Goal: Communication & Community: Answer question/provide support

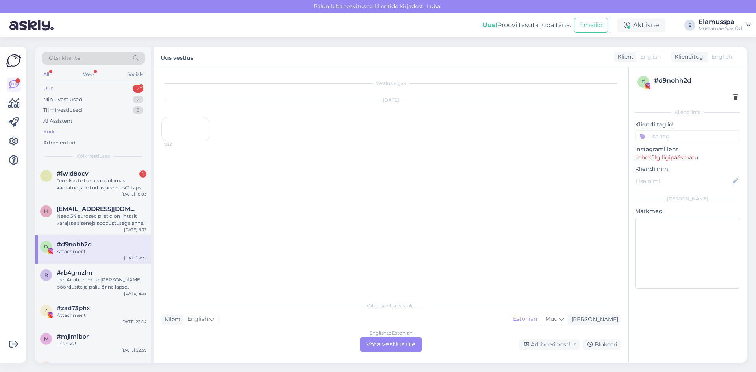
click at [134, 89] on div "2" at bounding box center [138, 89] width 11 height 8
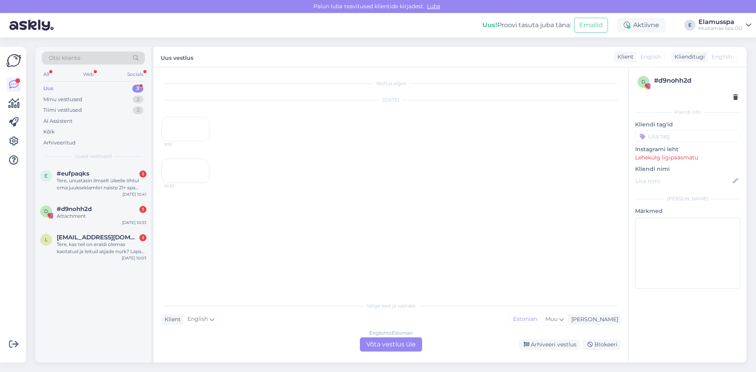
click at [136, 200] on div "e #eufpaqks 1 Tere, unustasin ilmselt üleeile õhtul oma juukseklambri naiste 21…" at bounding box center [93, 182] width 116 height 35
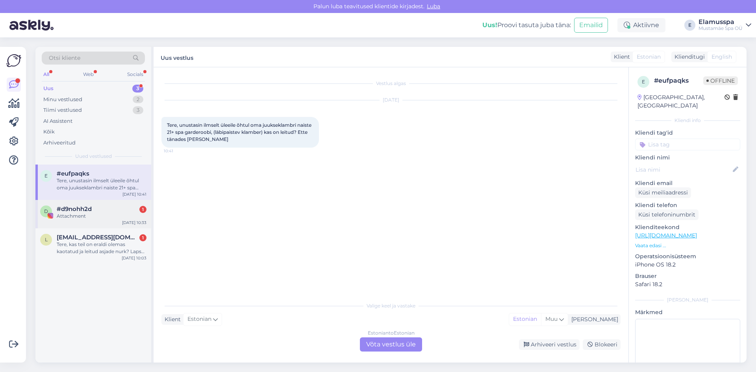
click at [124, 206] on div "#d9nohh2d 1" at bounding box center [102, 209] width 90 height 7
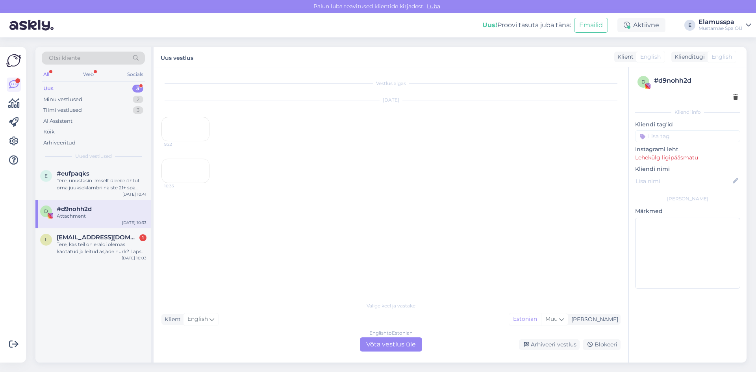
scroll to position [19, 0]
click at [536, 345] on div "Arhiveeri vestlus" at bounding box center [549, 345] width 61 height 11
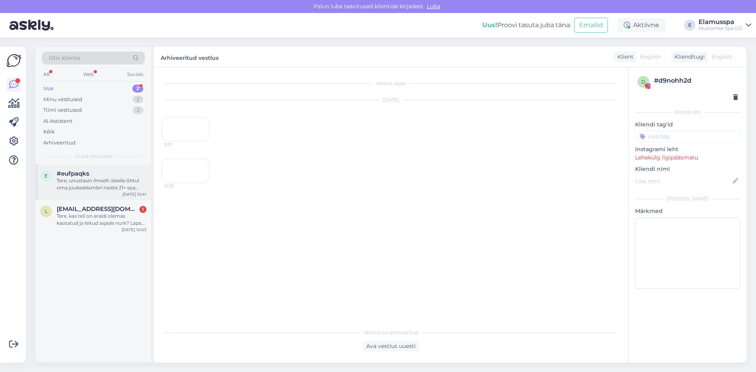
click at [119, 189] on div "Tere, unustasin ilmselt üleeile õhtul oma juukseklambri naiste 21+ spa garderoo…" at bounding box center [102, 184] width 90 height 14
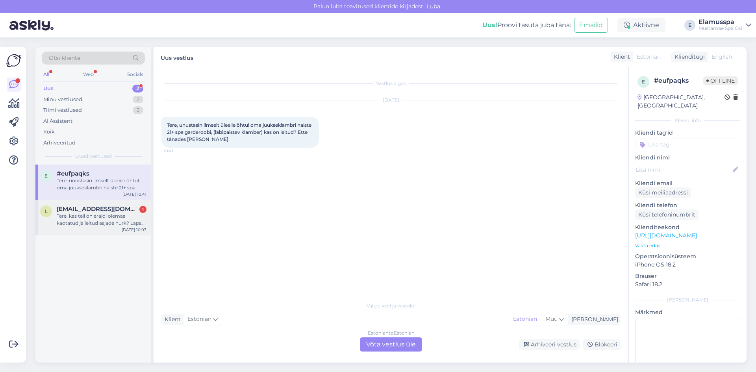
drag, startPoint x: 85, startPoint y: 215, endPoint x: 86, endPoint y: 204, distance: 11.5
click at [86, 212] on div "[EMAIL_ADDRESS][DOMAIN_NAME] 1 Tere, kas teil on eraldi olemas kaotatud ja leit…" at bounding box center [102, 216] width 90 height 21
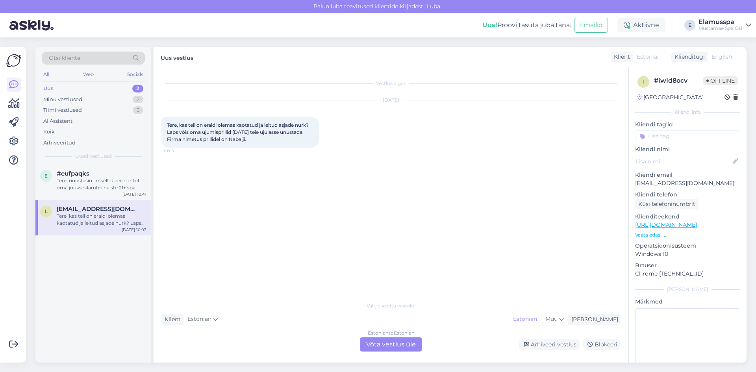
click at [239, 220] on div "Vestlus algas [DATE] Tere, kas teil on eraldi olemas kaotatud ja leitud asjade …" at bounding box center [394, 182] width 466 height 215
click at [405, 353] on div "Vestlus algas [DATE] Tere, kas teil on eraldi olemas kaotatud ja leitud asjade …" at bounding box center [391, 214] width 475 height 295
click at [406, 351] on div "Estonian to Estonian Võta vestlus üle" at bounding box center [391, 345] width 62 height 14
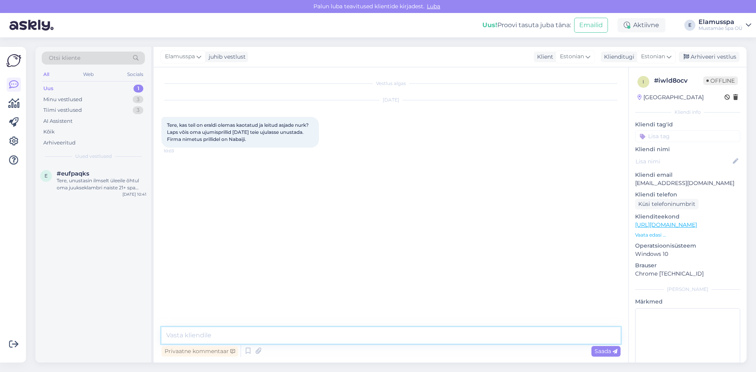
click at [428, 342] on textarea at bounding box center [390, 335] width 459 height 17
click at [362, 336] on textarea "Tere! ujumisprillide värv tuleks kasuks, kuna [PERSON_NAME] palju neidujumispri…" at bounding box center [390, 335] width 459 height 17
click at [348, 338] on textarea "Tere! ujumisprillide värv tuleks kasuks, kuna [PERSON_NAME] palju [PERSON_NAME]…" at bounding box center [390, 335] width 459 height 17
click at [362, 336] on textarea "Tere! ujumisprillide värv tuleks kasuks, kuna [PERSON_NAME] palju [PERSON_NAME]…" at bounding box center [390, 335] width 459 height 17
drag, startPoint x: 435, startPoint y: 345, endPoint x: 434, endPoint y: 328, distance: 17.0
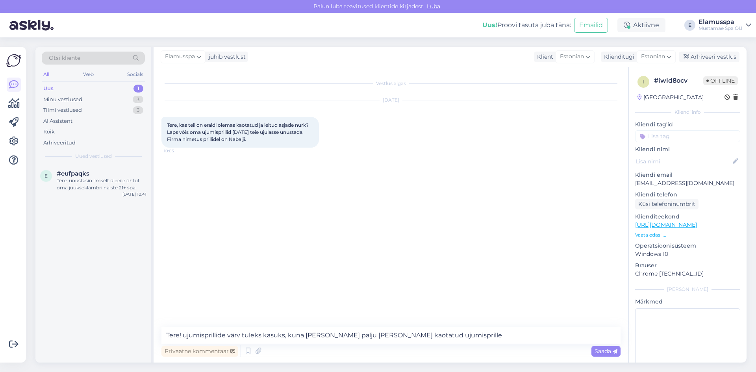
click at [435, 344] on div "Privaatne kommentaar Saada" at bounding box center [390, 351] width 459 height 15
click at [434, 328] on textarea "Tere! ujumisprillide värv tuleks kasuks, kuna [PERSON_NAME] palju [PERSON_NAME]…" at bounding box center [390, 335] width 459 height 17
type textarea "Tere! ujumisprillide värv tuleks kasuks, kuna [PERSON_NAME] palju [PERSON_NAME]…"
click at [598, 351] on span "Saada" at bounding box center [606, 351] width 23 height 7
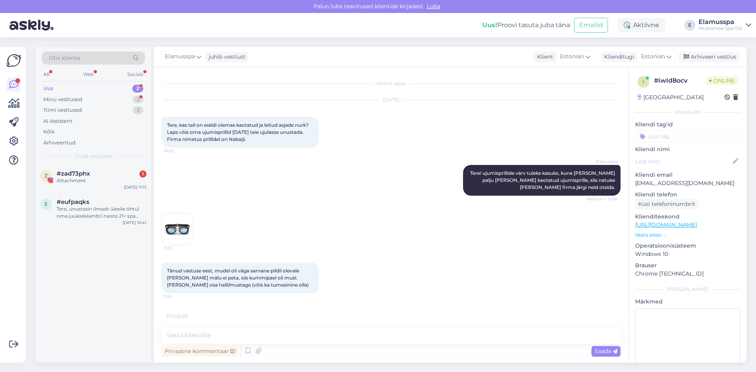
scroll to position [44, 0]
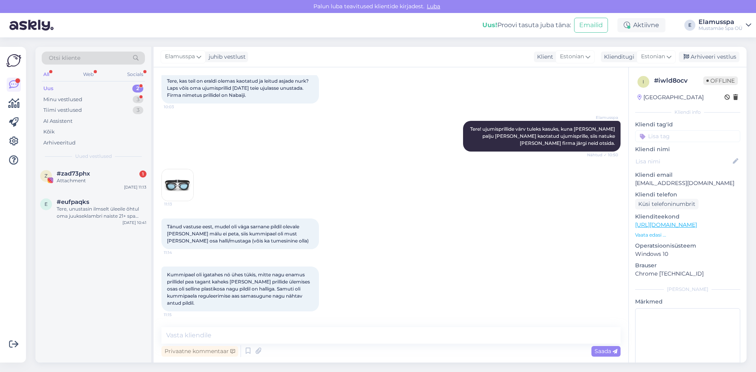
click at [180, 188] on img at bounding box center [178, 185] width 32 height 32
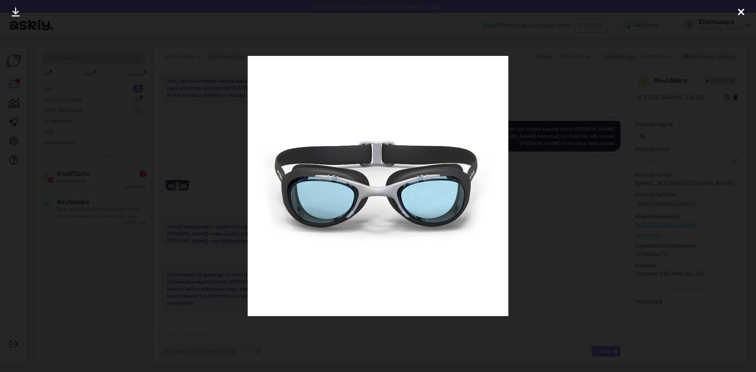
click at [542, 120] on div at bounding box center [378, 186] width 756 height 372
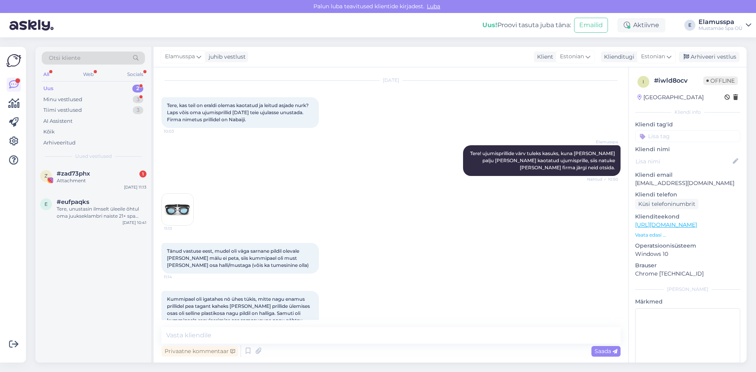
scroll to position [0, 0]
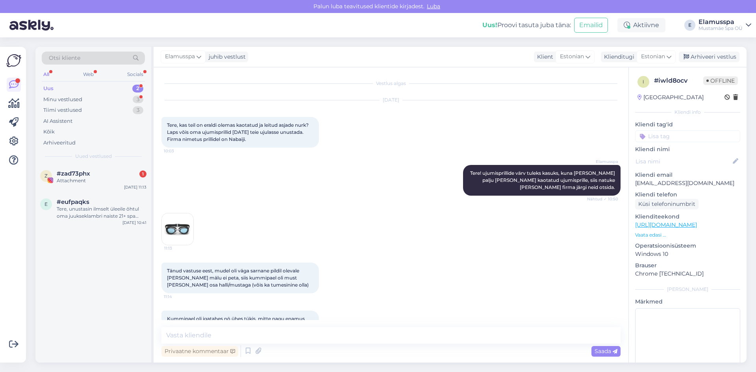
click at [172, 243] on img at bounding box center [178, 229] width 32 height 32
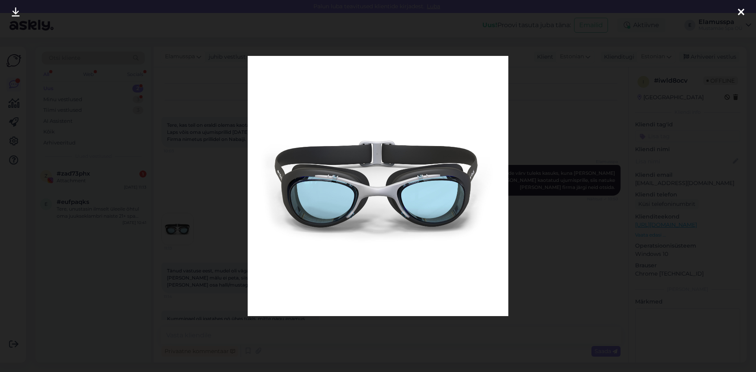
click at [664, 270] on div at bounding box center [378, 186] width 756 height 372
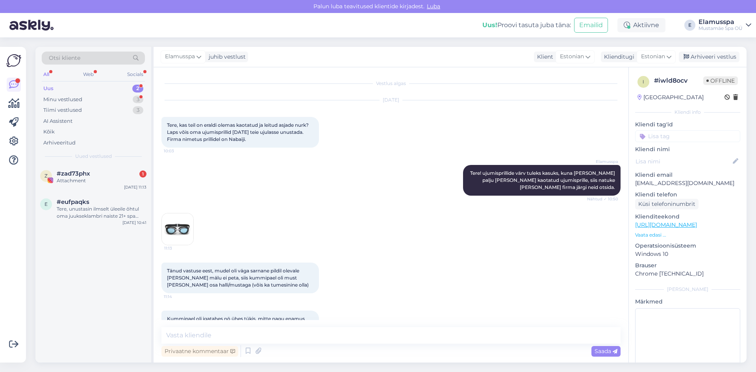
scroll to position [44, 0]
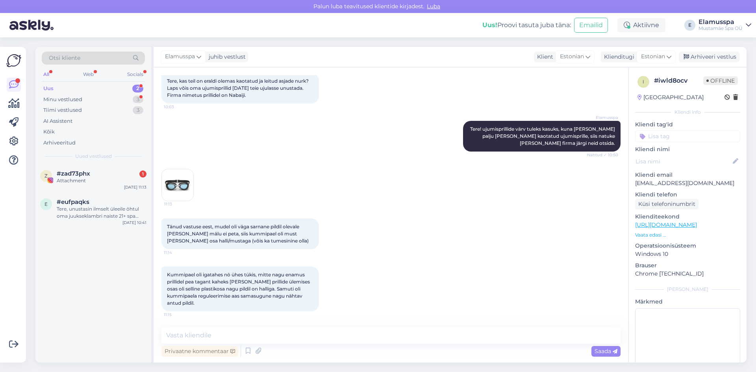
click at [180, 186] on img at bounding box center [178, 185] width 32 height 32
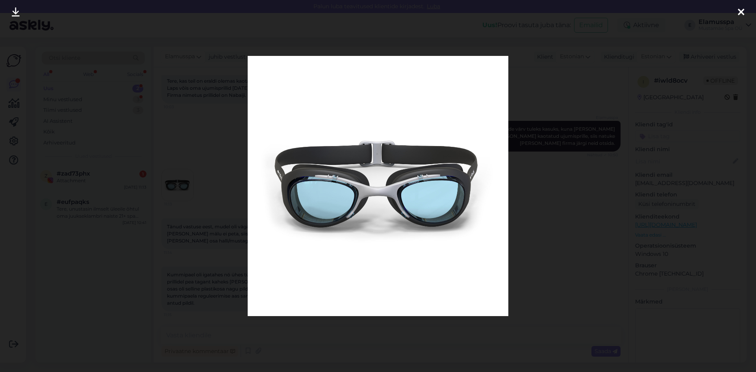
click at [585, 157] on div at bounding box center [378, 186] width 756 height 372
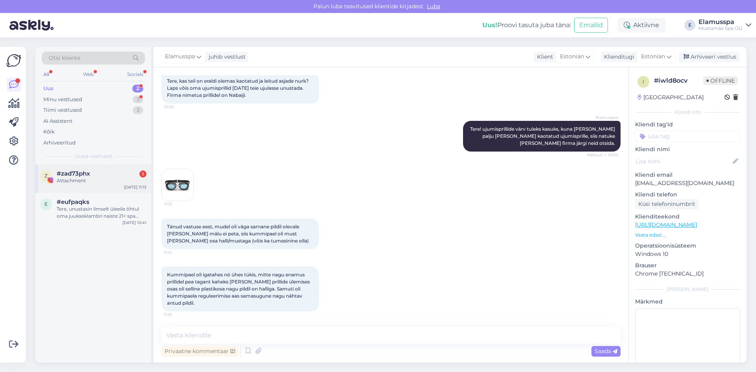
click at [113, 171] on div "#zad73phx 1" at bounding box center [102, 173] width 90 height 7
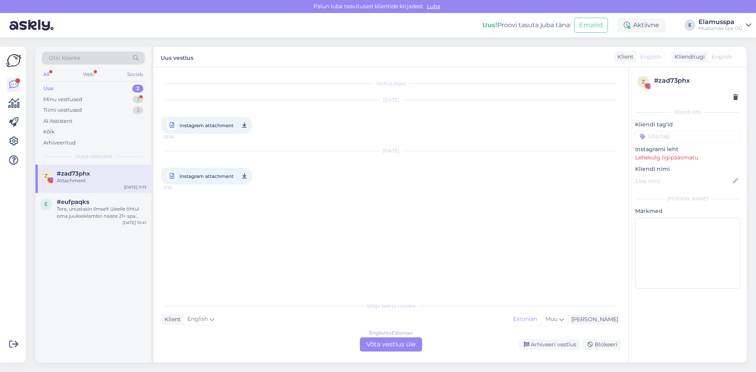
click at [116, 91] on div "Uus 2" at bounding box center [93, 88] width 103 height 11
click at [115, 99] on div "Minu vestlused 3" at bounding box center [93, 99] width 103 height 11
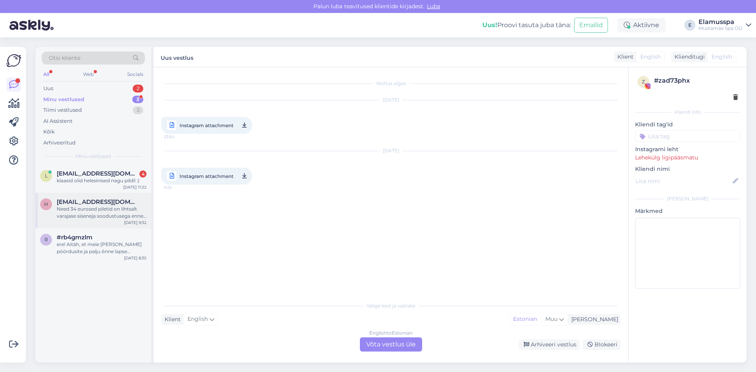
drag, startPoint x: 81, startPoint y: 208, endPoint x: 84, endPoint y: 197, distance: 10.7
click at [83, 202] on div "[EMAIL_ADDRESS][DOMAIN_NAME] Need 34 eurosed piletid on lihtsalt varajase sisen…" at bounding box center [102, 209] width 90 height 21
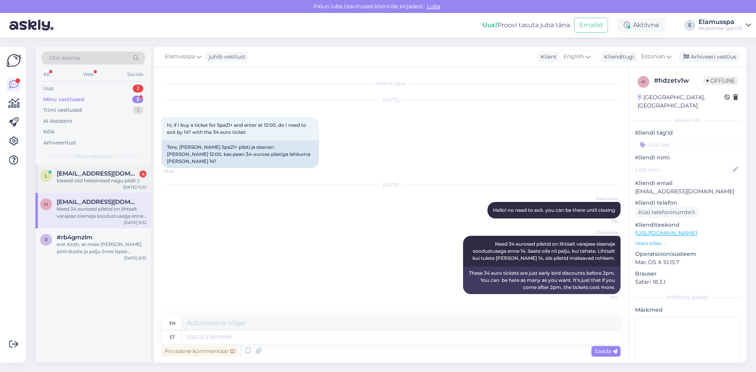
click at [86, 187] on div "l [EMAIL_ADDRESS][DOMAIN_NAME] 4 klaasid olid helesinised nagu pildil :) [DATE]…" at bounding box center [93, 179] width 116 height 28
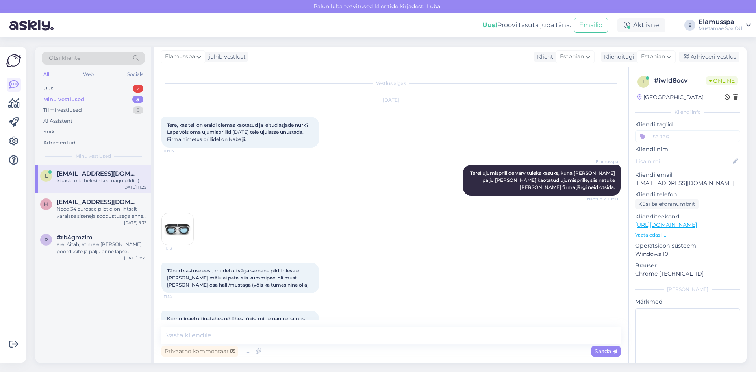
scroll to position [78, 0]
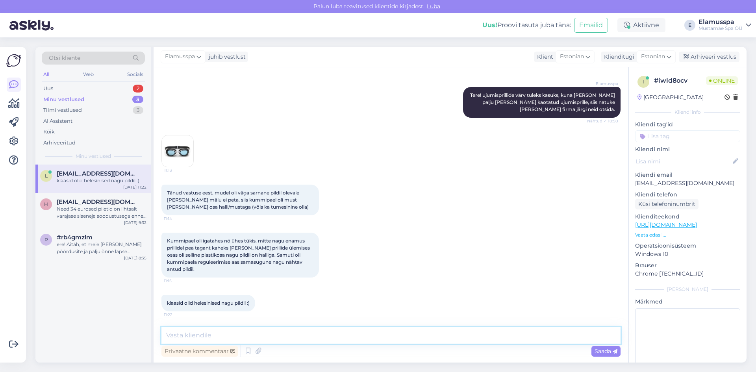
click at [307, 331] on textarea at bounding box center [390, 335] width 459 height 17
type textarea "Me proovime otsida neid, kirjutame teile [PERSON_NAME] pärast."
click at [618, 350] on div "Saada" at bounding box center [606, 351] width 29 height 11
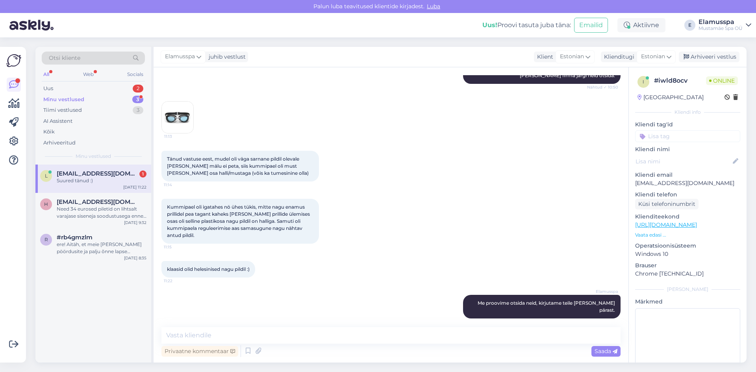
scroll to position [146, 0]
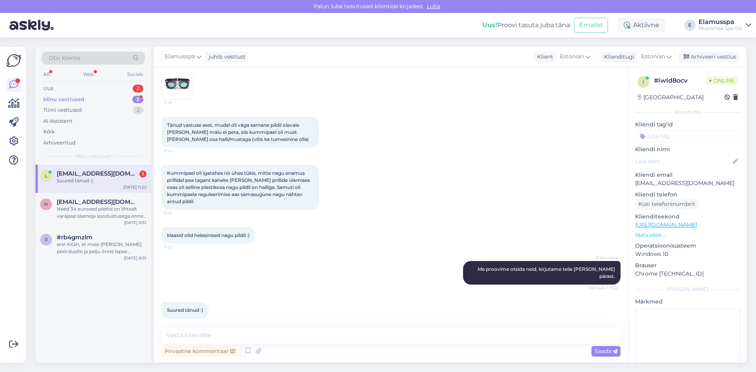
drag, startPoint x: 306, startPoint y: 363, endPoint x: 367, endPoint y: 378, distance: 63.7
click at [367, 372] on html "[PERSON_NAME] teavitused klientide kirjadest. Luba Uus! Proovi tasuta [PERSON_N…" at bounding box center [378, 186] width 756 height 372
click at [127, 188] on div "[DATE] 11:22" at bounding box center [134, 187] width 23 height 6
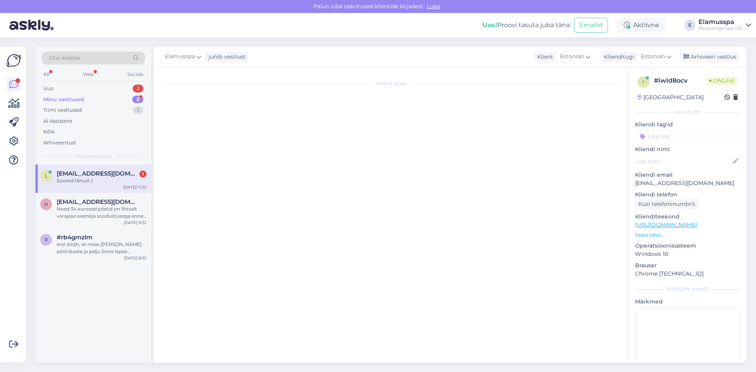
scroll to position [0, 0]
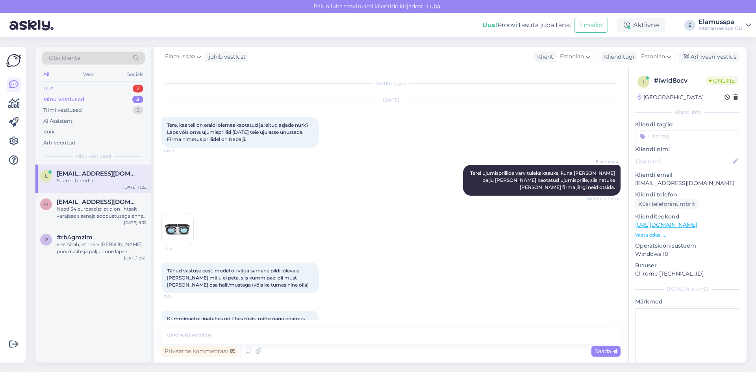
click at [102, 91] on div "Uus 2" at bounding box center [93, 88] width 103 height 11
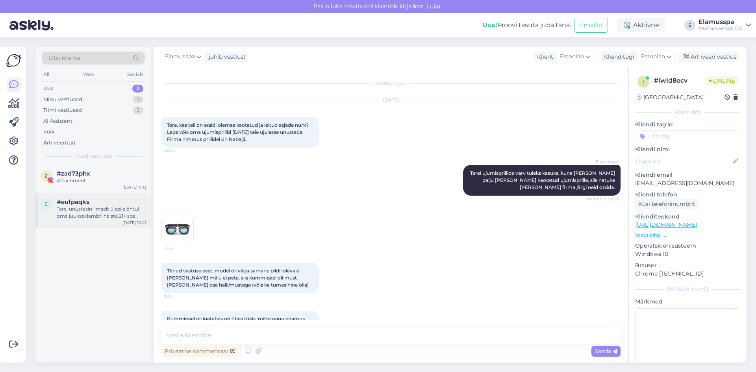
click at [100, 215] on div "Tere, unustasin ilmselt üleeile õhtul oma juukseklambri naiste 21+ spa garderoo…" at bounding box center [102, 213] width 90 height 14
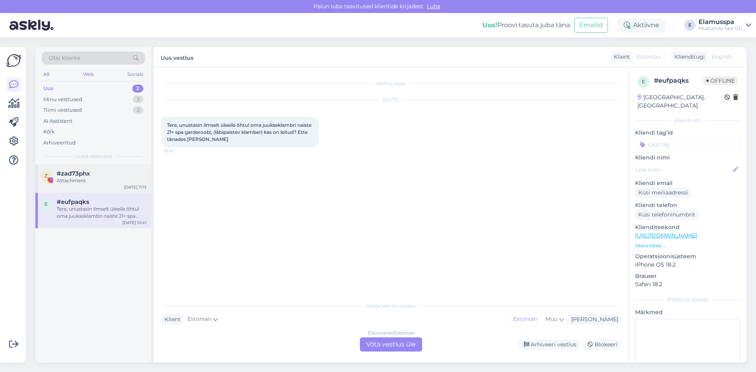
click at [83, 182] on div "Attachment" at bounding box center [102, 180] width 90 height 7
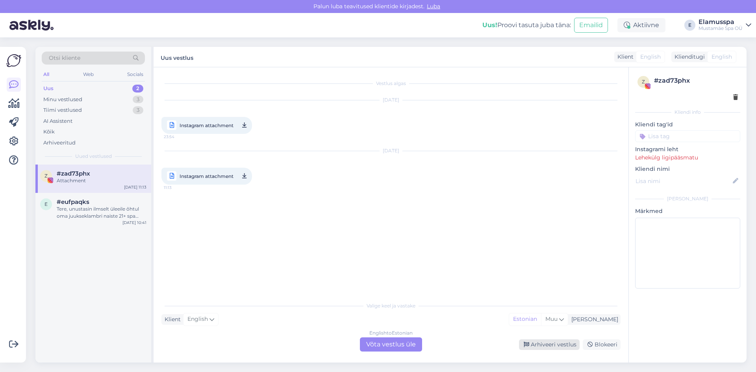
click at [542, 343] on div "Arhiveeri vestlus" at bounding box center [549, 345] width 61 height 11
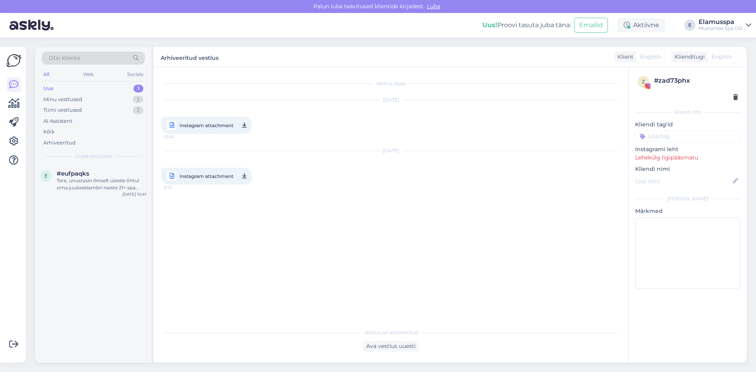
click at [109, 184] on div "Tere, unustasin ilmselt üleeile õhtul oma juukseklambri naiste 21+ spa garderoo…" at bounding box center [102, 184] width 90 height 14
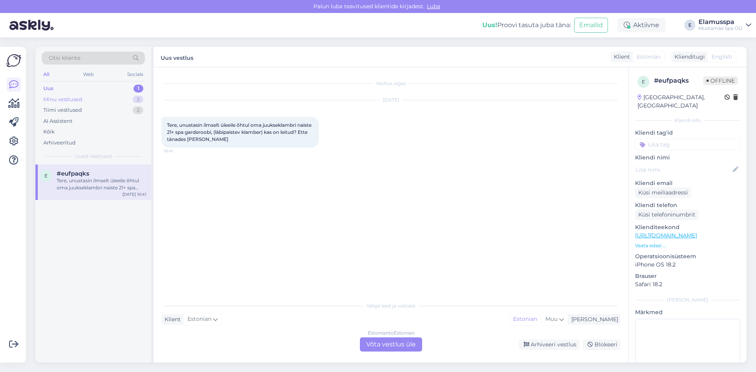
click at [119, 101] on div "Minu vestlused 3" at bounding box center [93, 99] width 103 height 11
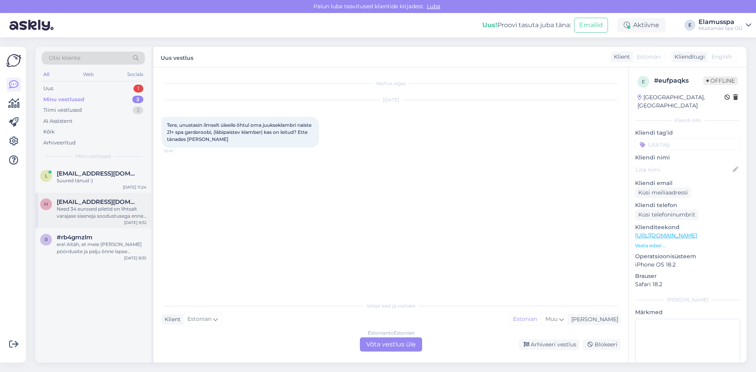
click at [119, 205] on span "[EMAIL_ADDRESS][DOMAIN_NAME]" at bounding box center [98, 202] width 82 height 7
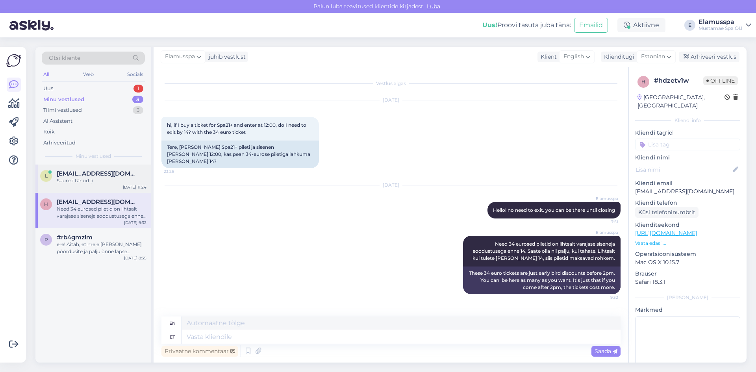
click at [124, 182] on div "Suured tänud :)" at bounding box center [102, 180] width 90 height 7
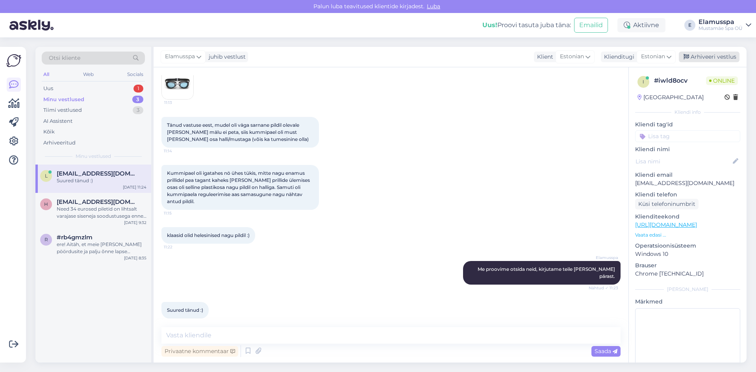
click at [699, 59] on div "Arhiveeri vestlus" at bounding box center [709, 57] width 61 height 11
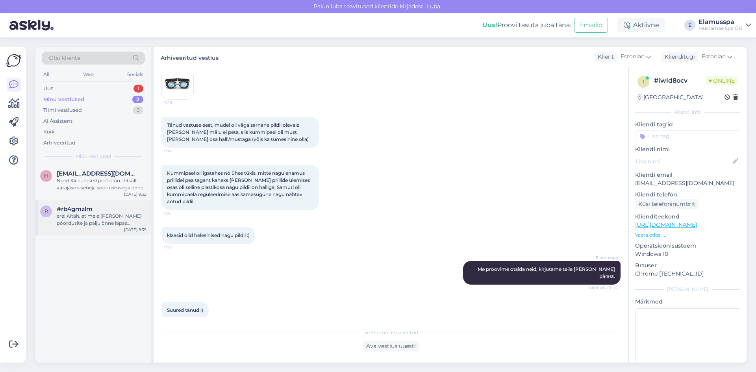
click at [94, 210] on div "#rb4gmzlm" at bounding box center [102, 209] width 90 height 7
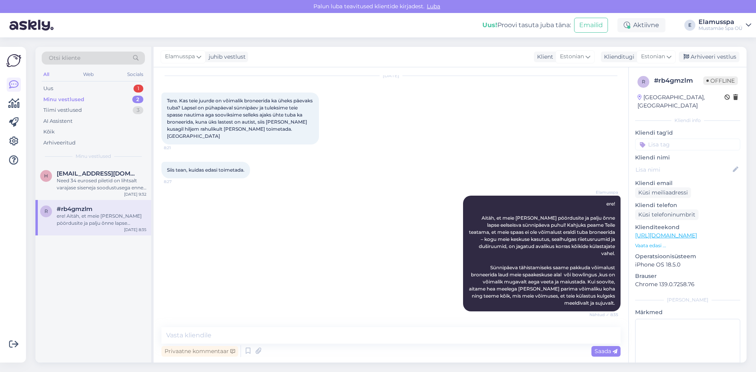
scroll to position [10, 0]
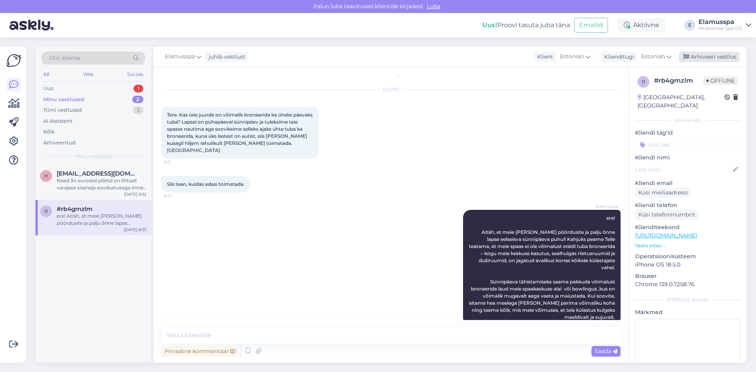
click at [703, 59] on div "Arhiveeri vestlus" at bounding box center [709, 57] width 61 height 11
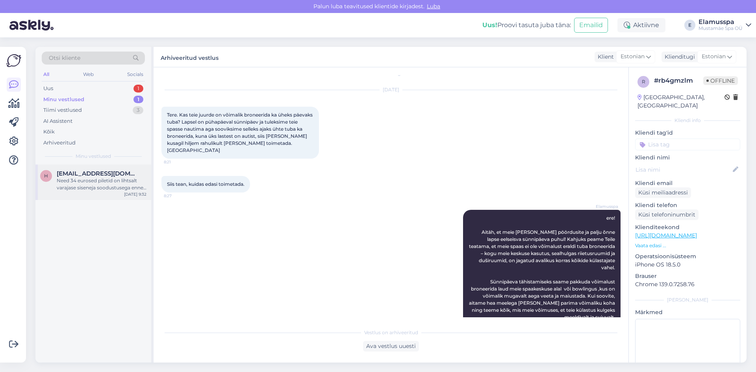
click at [83, 184] on div "Need 34 eurosed piletid on lihtsalt varajase siseneja soodustusega enne 14. Saa…" at bounding box center [102, 184] width 90 height 14
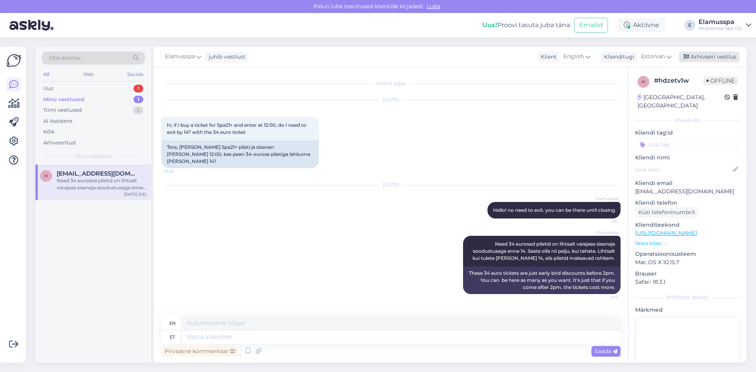
click at [716, 58] on div "Arhiveeri vestlus" at bounding box center [709, 57] width 61 height 11
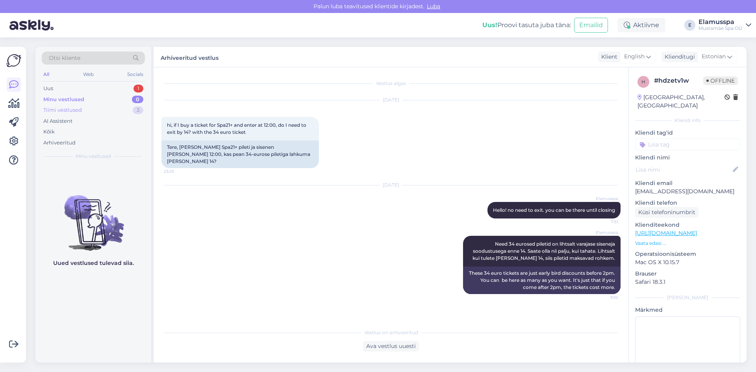
click at [125, 108] on div "Tiimi vestlused 3" at bounding box center [93, 110] width 103 height 11
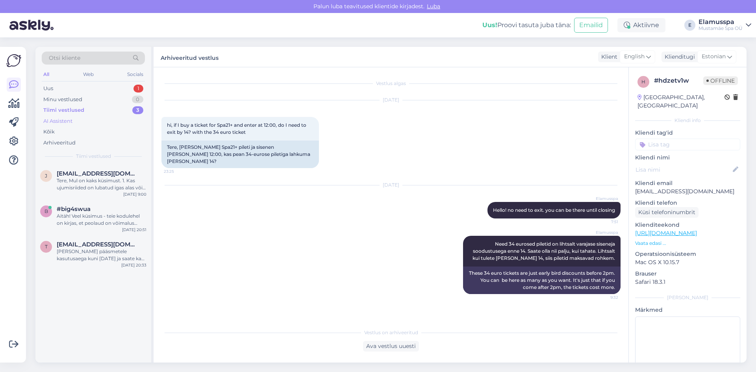
click at [92, 118] on div "AI Assistent" at bounding box center [93, 121] width 103 height 11
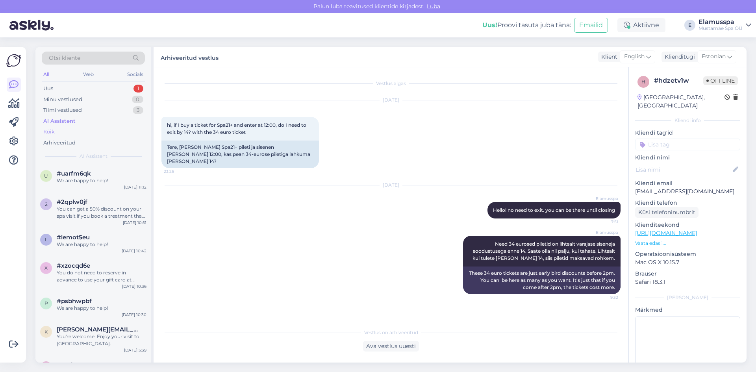
click at [89, 133] on div "Kõik" at bounding box center [93, 131] width 103 height 11
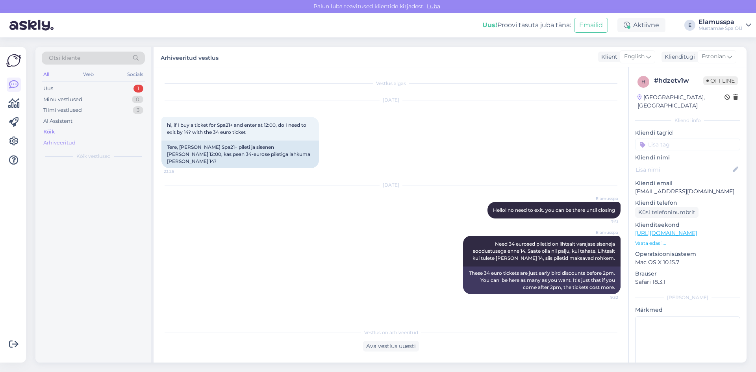
click at [87, 141] on div "Arhiveeritud" at bounding box center [93, 142] width 103 height 11
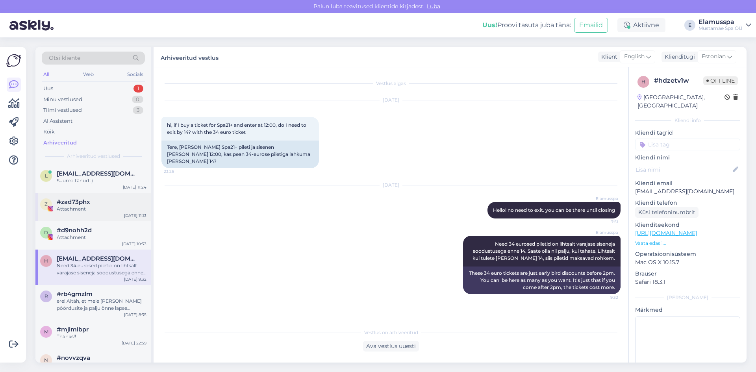
click at [91, 206] on div "Attachment" at bounding box center [102, 209] width 90 height 7
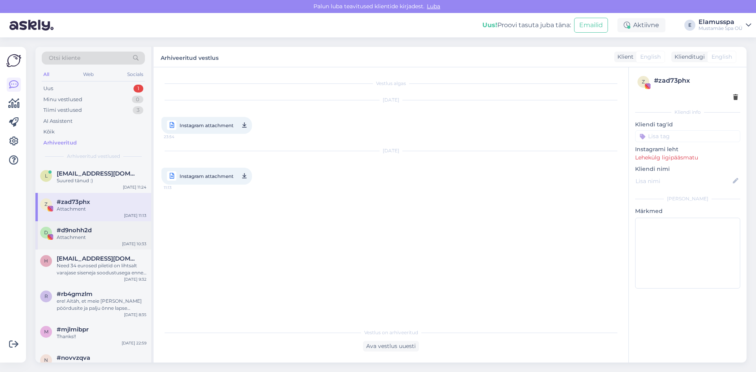
click at [97, 248] on div "d #d9nohh2d Attachment [DATE] 10:33" at bounding box center [93, 235] width 116 height 28
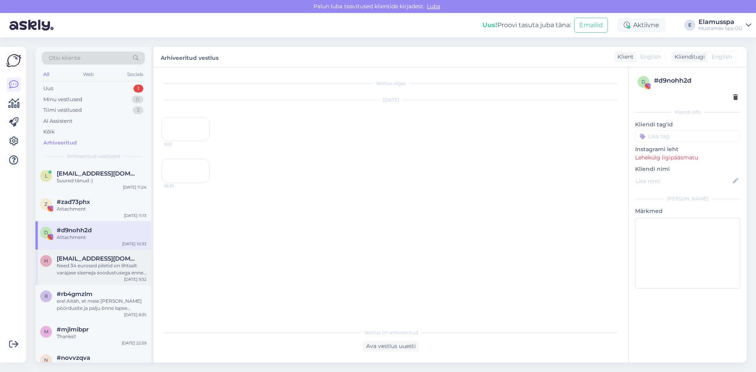
click at [96, 270] on div "Need 34 eurosed piletid on lihtsalt varajase siseneja soodustusega enne 14. Saa…" at bounding box center [102, 269] width 90 height 14
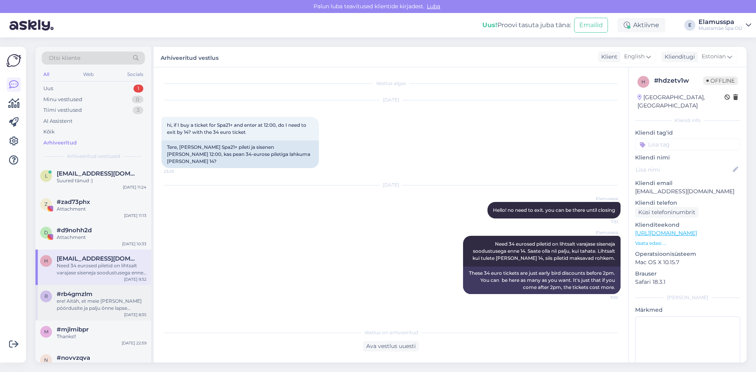
click at [99, 291] on div "#rb4gmzlm" at bounding box center [102, 294] width 90 height 7
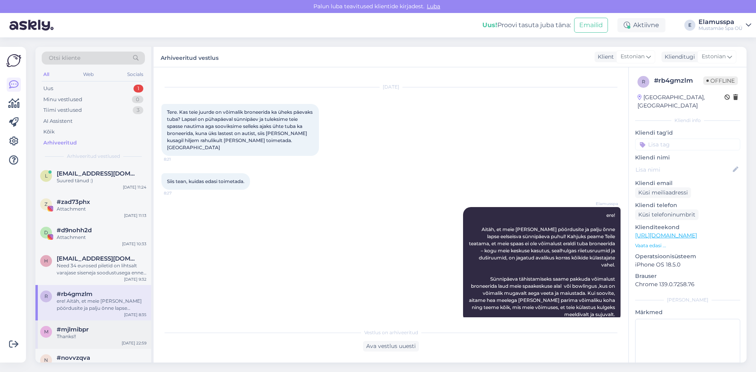
click at [96, 325] on div "m #mjlmibpr Thanks!! [DATE] 22:59" at bounding box center [93, 335] width 116 height 28
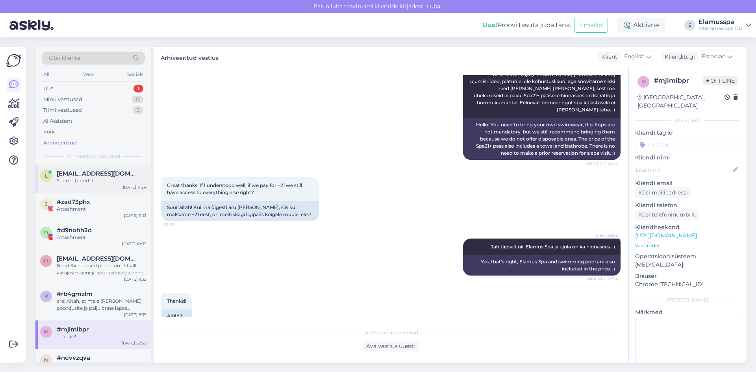
click at [111, 185] on div "l [EMAIL_ADDRESS][DOMAIN_NAME] Suured tänud :) [DATE] 11:24" at bounding box center [93, 179] width 116 height 28
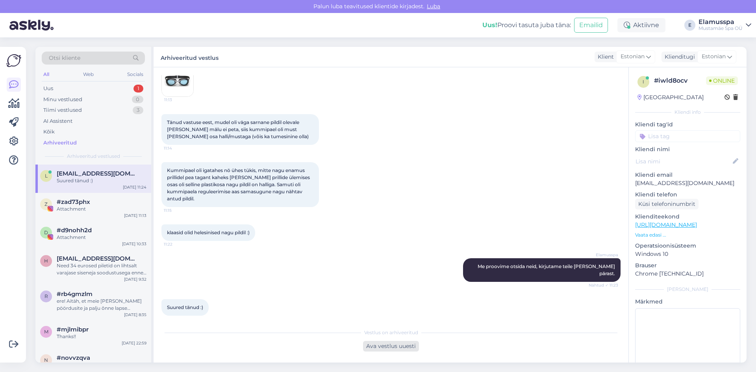
click at [399, 348] on div "Ava vestlus uuesti" at bounding box center [391, 346] width 56 height 11
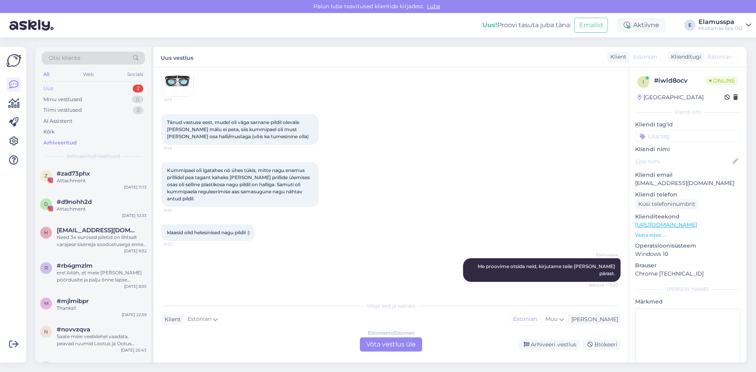
click at [135, 89] on div "2" at bounding box center [138, 89] width 11 height 8
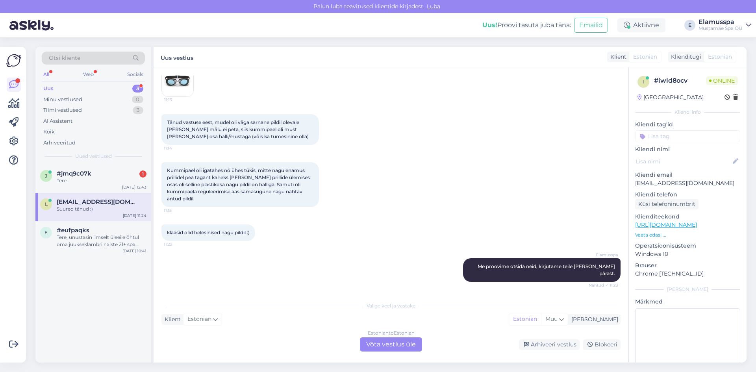
click at [82, 148] on div "Otsi kliente All Web Socials Uus 3 Minu vestlused 0 Tiimi vestlused 3 AI Assist…" at bounding box center [93, 106] width 116 height 118
click at [85, 182] on div "Tere" at bounding box center [102, 180] width 90 height 7
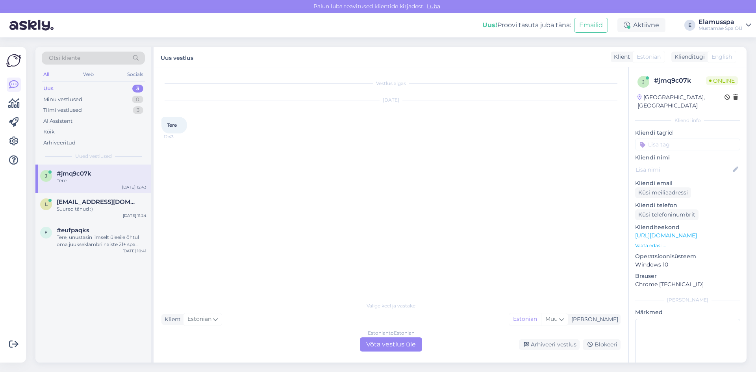
click at [371, 347] on div "Estonian to Estonian Võta vestlus üle" at bounding box center [391, 345] width 62 height 14
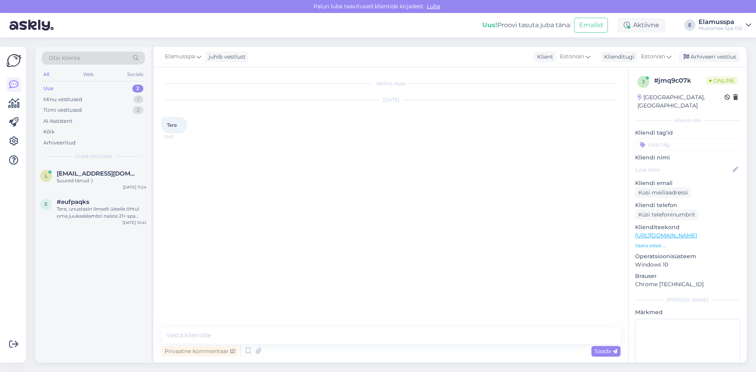
click at [360, 326] on div "Vestlus algas [DATE] Tere 12:43 Privaatne kommentaar Saada" at bounding box center [391, 214] width 475 height 295
click at [351, 332] on textarea at bounding box center [390, 335] width 459 height 17
type textarea "Tere! Kuidas ma saan teid aidata?"
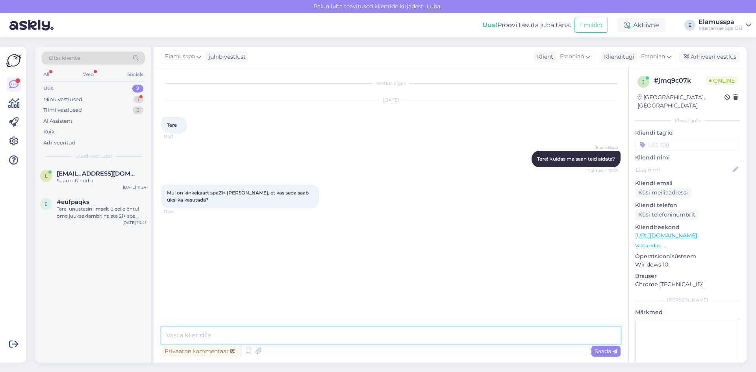
click at [326, 328] on textarea at bounding box center [390, 335] width 459 height 17
type textarea "Jah, ikka saab"
click at [698, 61] on div "Arhiveeri vestlus" at bounding box center [709, 57] width 61 height 11
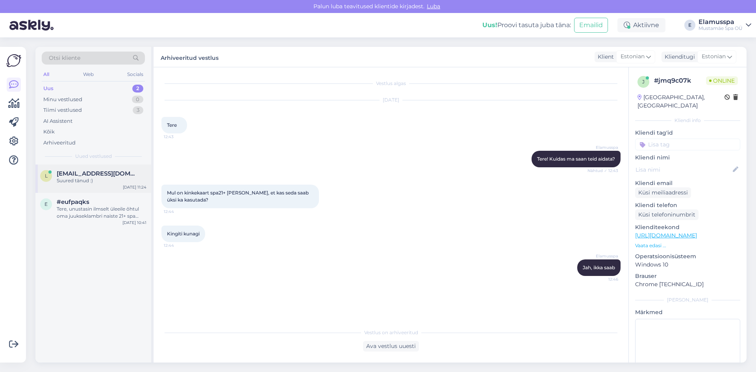
click at [129, 169] on div "l [EMAIL_ADDRESS][DOMAIN_NAME] Suured tänud :) [DATE] 11:24" at bounding box center [93, 179] width 116 height 28
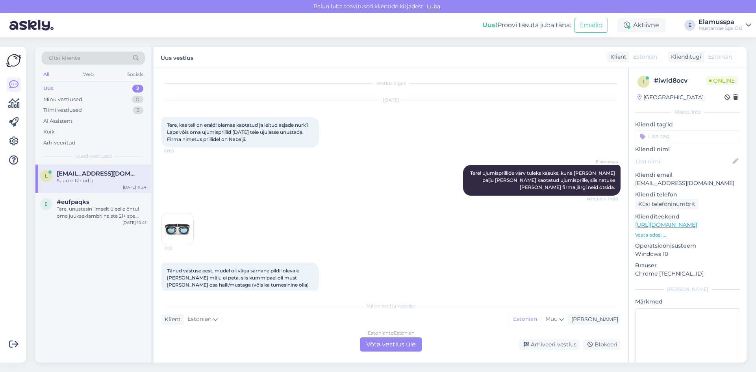
scroll to position [175, 0]
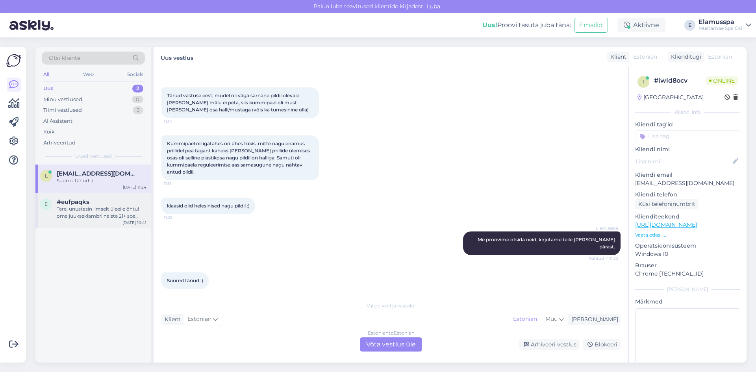
click at [109, 198] on div "e #eufpaqks Tere, unustasin ilmselt üleeile õhtul oma juukseklambri naiste 21+ …" at bounding box center [93, 210] width 116 height 35
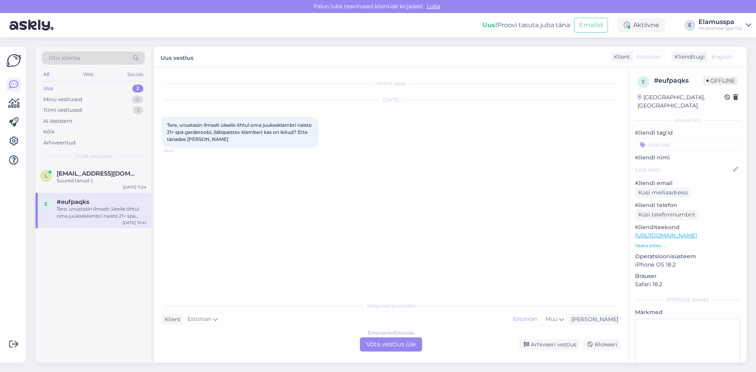
scroll to position [0, 0]
click at [128, 134] on div "Kõik" at bounding box center [93, 131] width 103 height 11
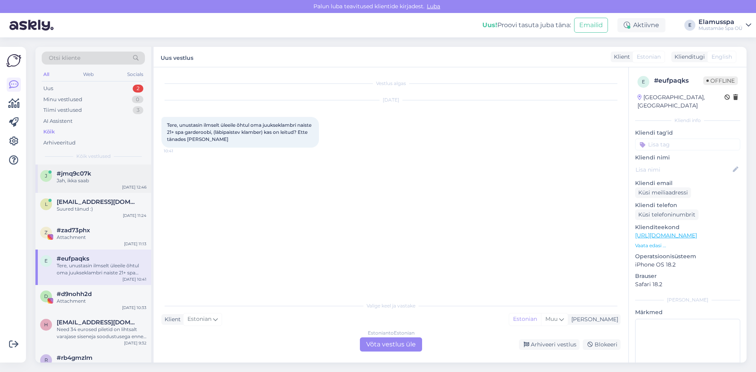
click at [122, 179] on div "Jah, ikka saab" at bounding box center [102, 180] width 90 height 7
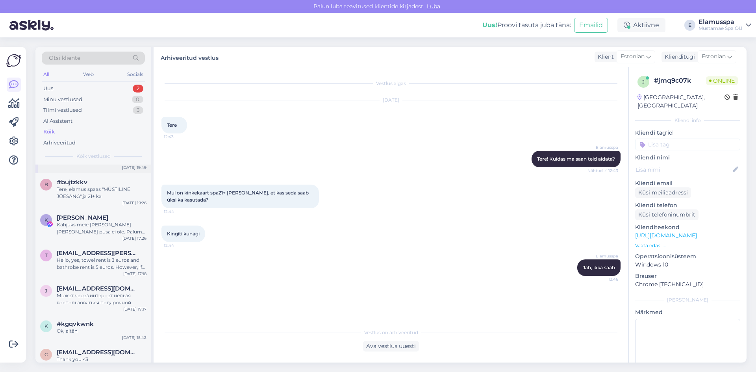
scroll to position [315, 0]
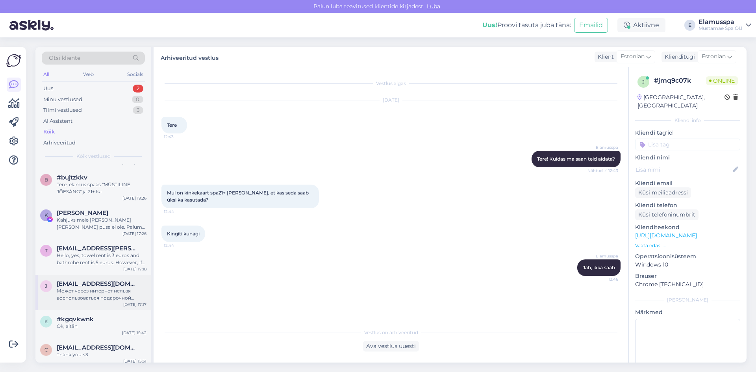
click at [115, 280] on div "j [EMAIL_ADDRESS][DOMAIN_NAME] Может через интернет нельзя воспользоваться пода…" at bounding box center [93, 292] width 116 height 35
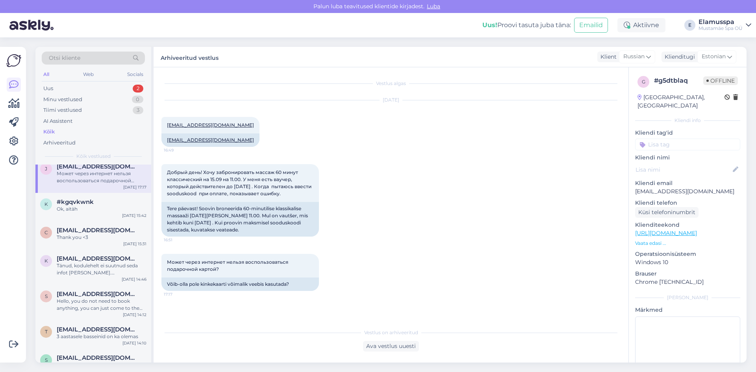
scroll to position [433, 0]
click at [115, 243] on div "c [EMAIL_ADDRESS][DOMAIN_NAME] Thank you <[DATE] 15:31" at bounding box center [93, 235] width 116 height 28
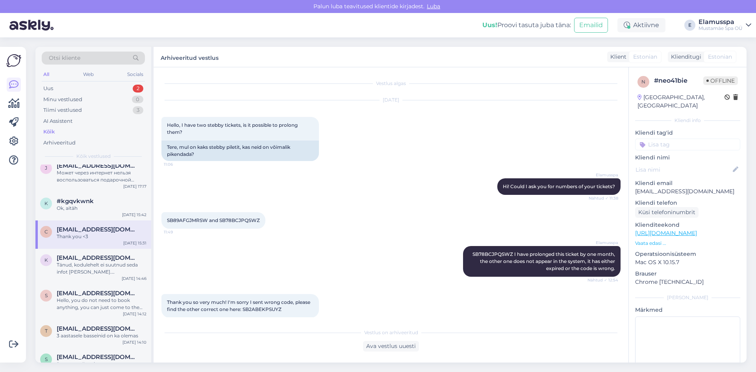
scroll to position [77, 0]
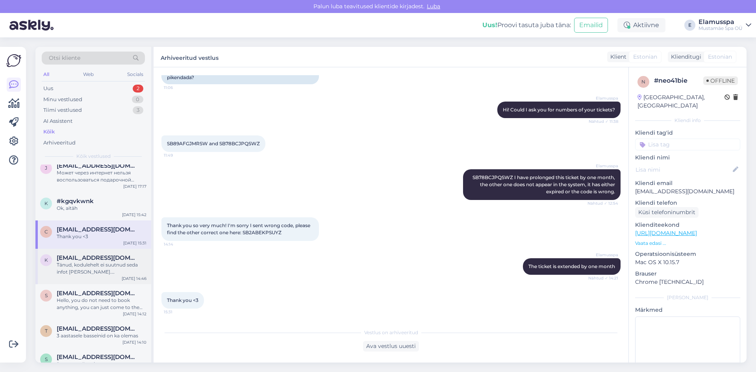
click at [116, 269] on div "Tänud, kodulehelt ei suutnud seda infot [PERSON_NAME]. [GEOGRAPHIC_DATA]" at bounding box center [102, 269] width 90 height 14
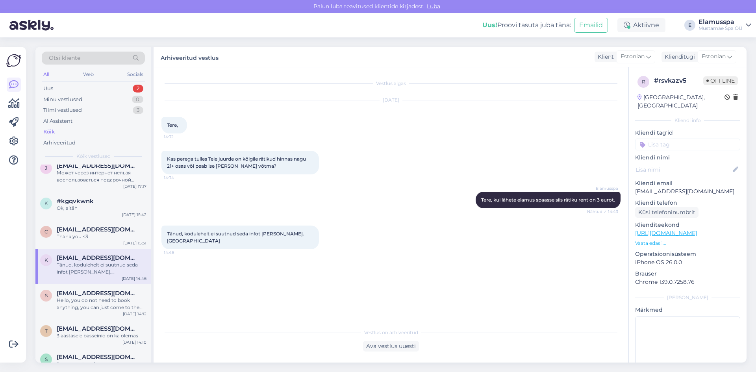
scroll to position [473, 0]
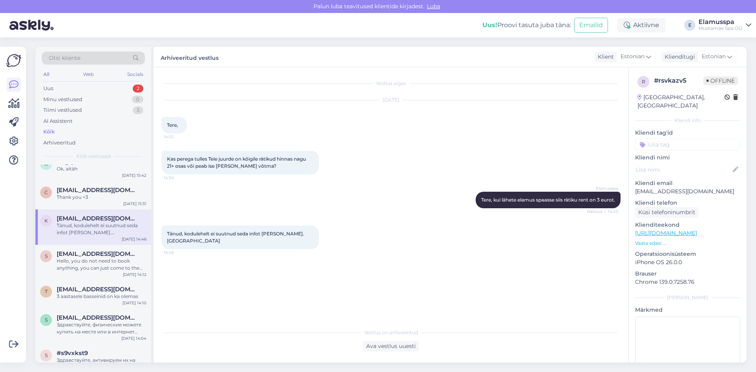
click at [117, 269] on div "Hello, you do not need to book anything, you can just come to the spa and buy t…" at bounding box center [102, 265] width 90 height 14
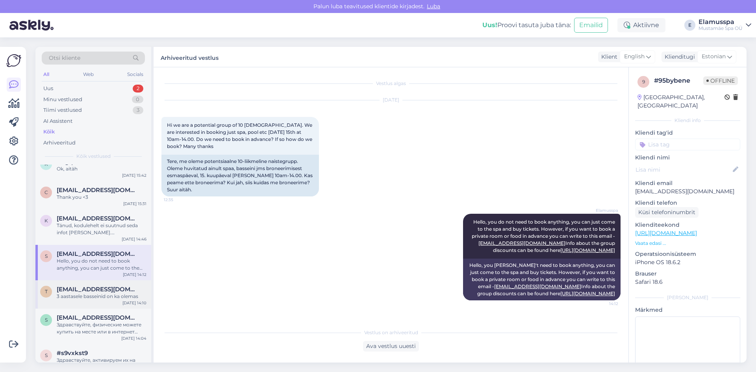
click at [112, 291] on div "[EMAIL_ADDRESS][DOMAIN_NAME]" at bounding box center [102, 289] width 90 height 7
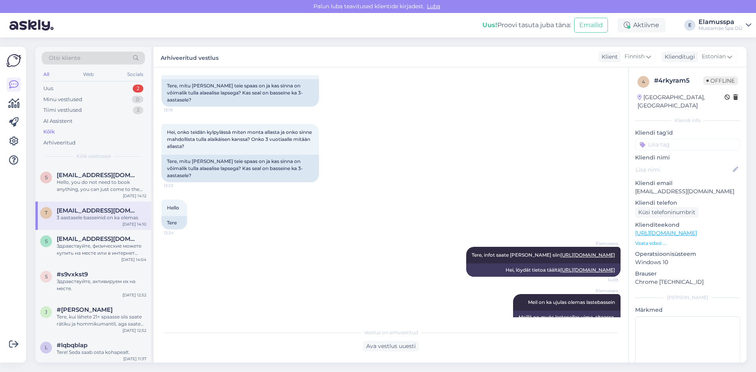
scroll to position [117, 0]
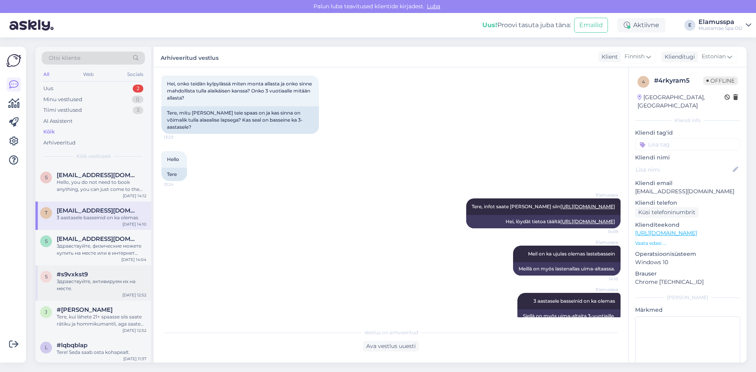
click at [59, 284] on div "Здравствуйте, активируем их на месте." at bounding box center [102, 285] width 90 height 14
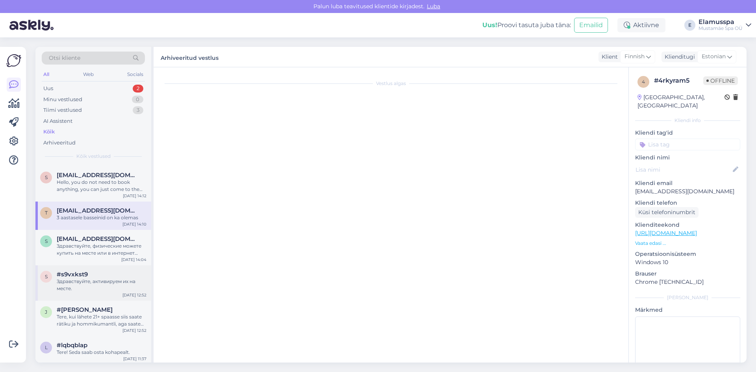
scroll to position [0, 0]
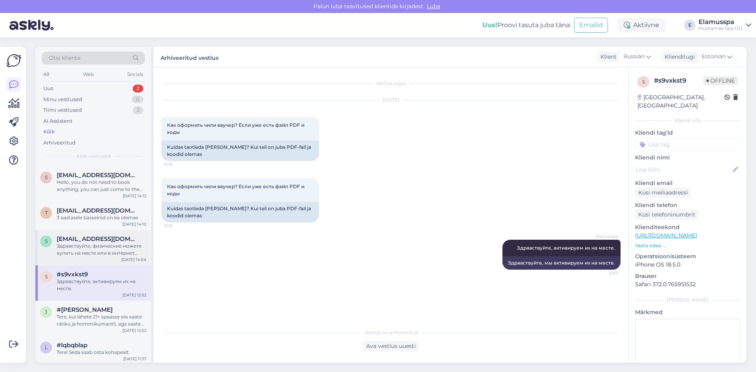
click at [108, 260] on div "s [EMAIL_ADDRESS][DOMAIN_NAME] Здравствуйте, физические можете купить на месте …" at bounding box center [93, 247] width 116 height 35
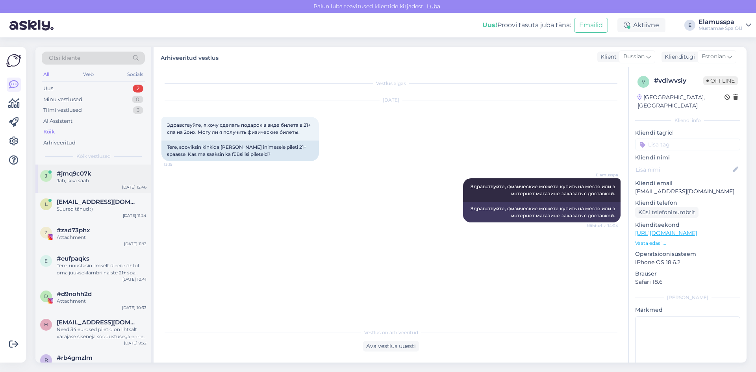
click at [100, 172] on div "#jmq9c07k" at bounding box center [102, 173] width 90 height 7
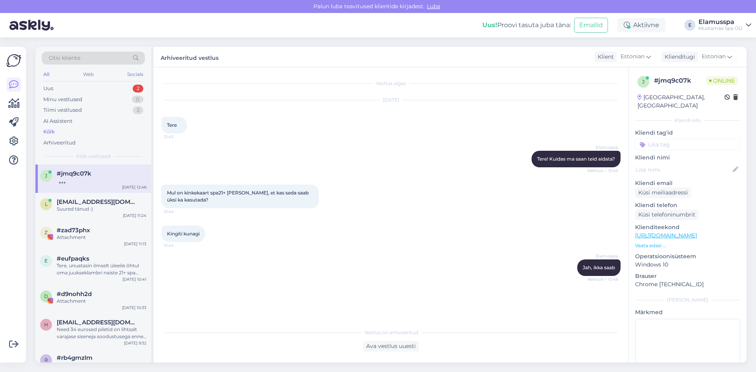
click at [67, 186] on div "j #jmq9c07k [DATE] 12:46" at bounding box center [93, 179] width 116 height 28
click at [62, 184] on div at bounding box center [102, 180] width 90 height 7
click at [81, 197] on div "l [EMAIL_ADDRESS][DOMAIN_NAME] Suured tänud :) [DATE] 11:24" at bounding box center [93, 207] width 116 height 28
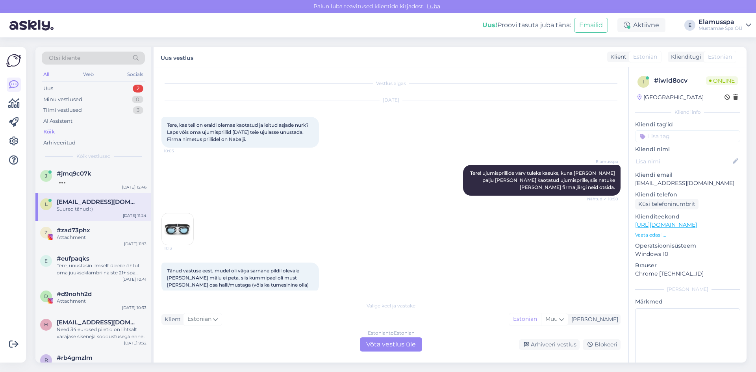
scroll to position [175, 0]
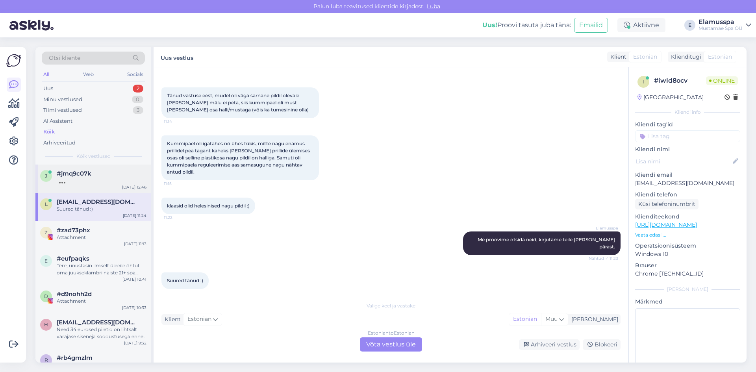
click at [100, 188] on div "j #jmq9c07k [DATE] 12:46" at bounding box center [93, 179] width 116 height 28
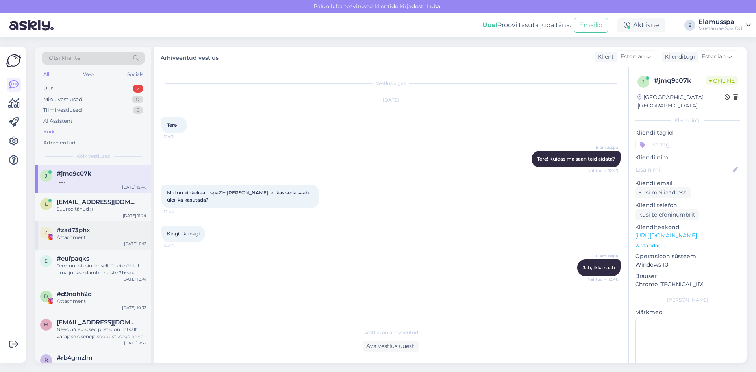
scroll to position [8, 0]
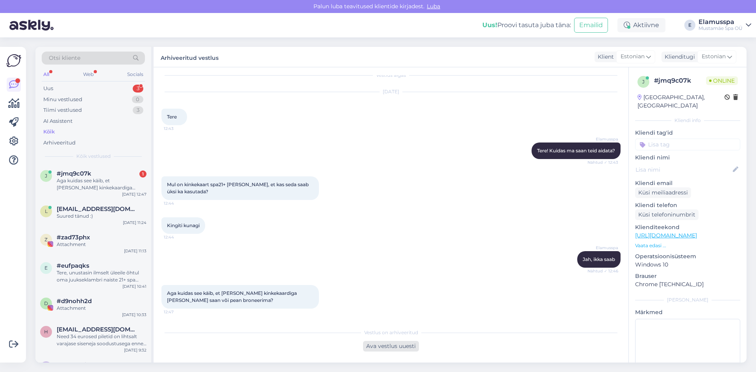
click at [374, 341] on div "Ava vestlus uuesti" at bounding box center [391, 346] width 56 height 11
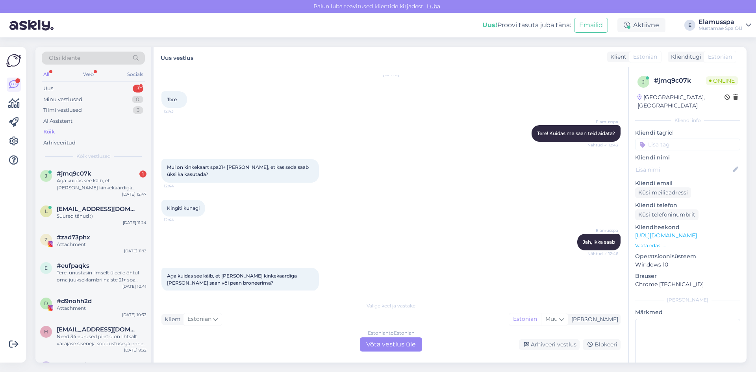
scroll to position [35, 0]
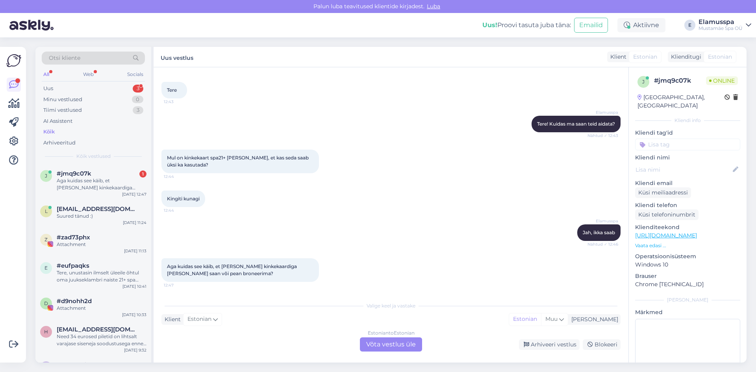
click at [406, 348] on div "Estonian to Estonian Võta vestlus üle" at bounding box center [391, 345] width 62 height 14
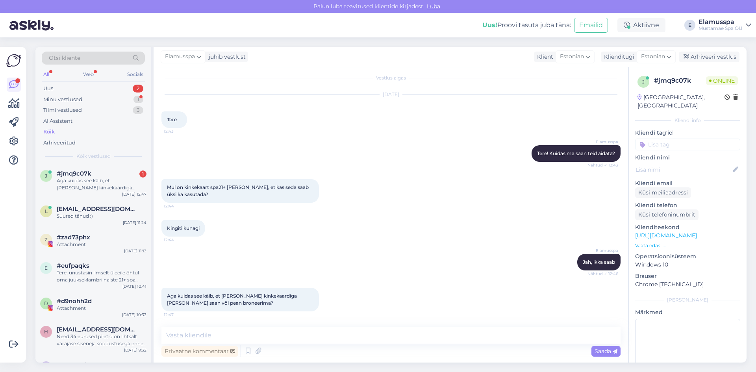
click at [403, 347] on div "Privaatne kommentaar Saada" at bounding box center [390, 351] width 459 height 15
click at [407, 337] on textarea at bounding box center [390, 335] width 459 height 17
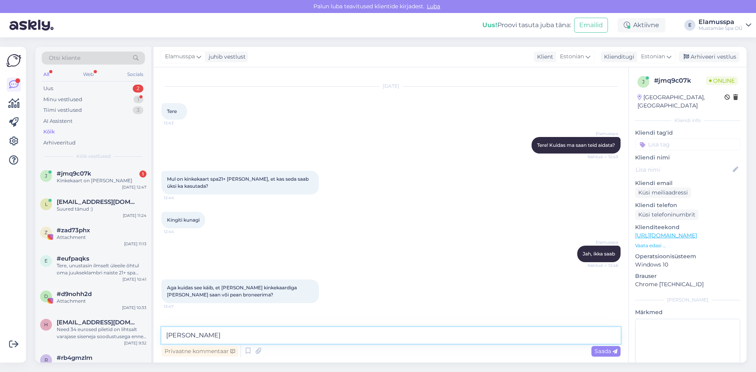
scroll to position [39, 0]
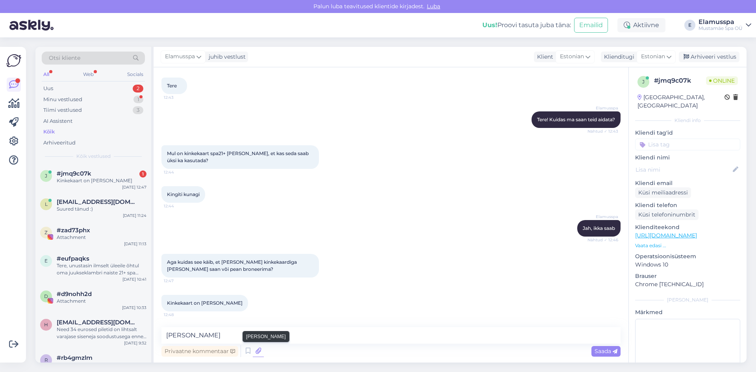
click at [257, 347] on icon at bounding box center [258, 351] width 11 height 12
click at [248, 332] on textarea "[PERSON_NAME]" at bounding box center [390, 335] width 459 height 17
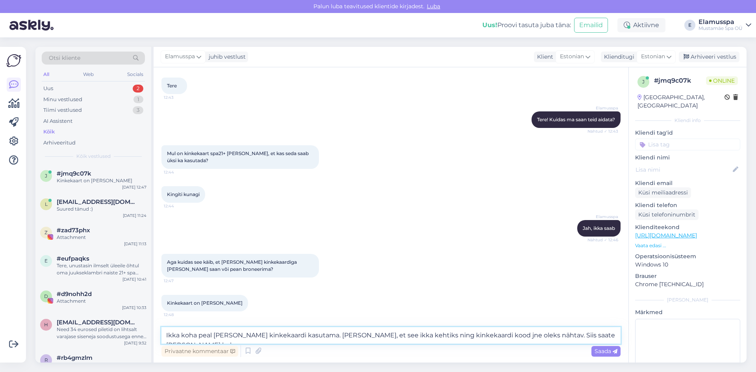
scroll to position [48, 0]
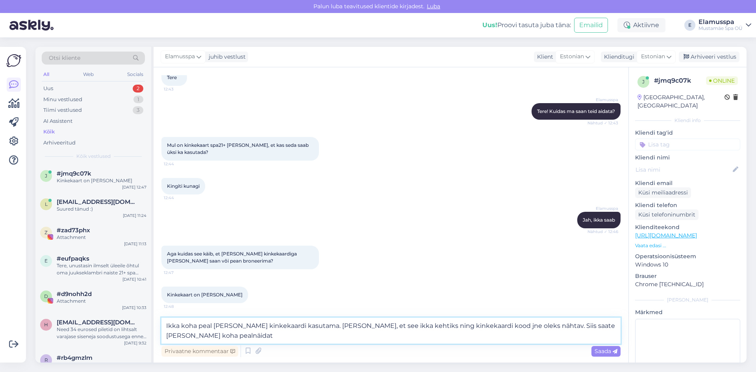
type textarea "Ikka koha peal [PERSON_NAME] kinkekaardi kasutama. [PERSON_NAME], et see ikka k…"
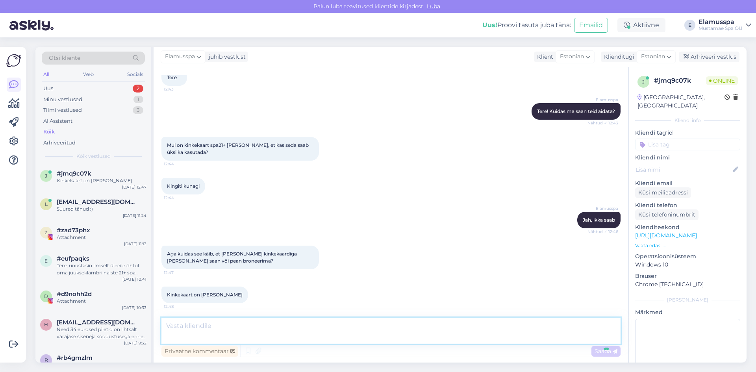
scroll to position [87, 0]
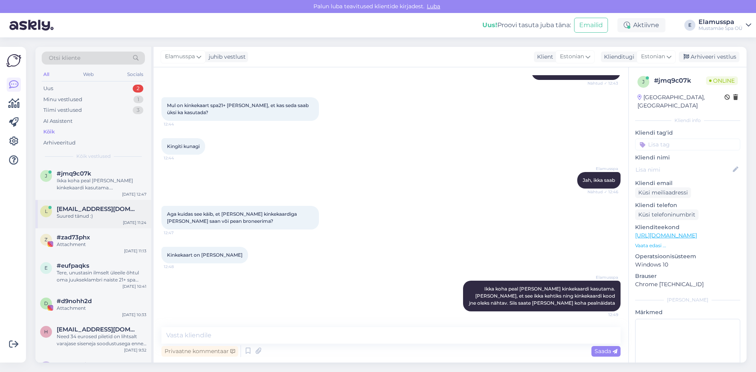
click at [128, 209] on div "[EMAIL_ADDRESS][DOMAIN_NAME]" at bounding box center [102, 209] width 90 height 7
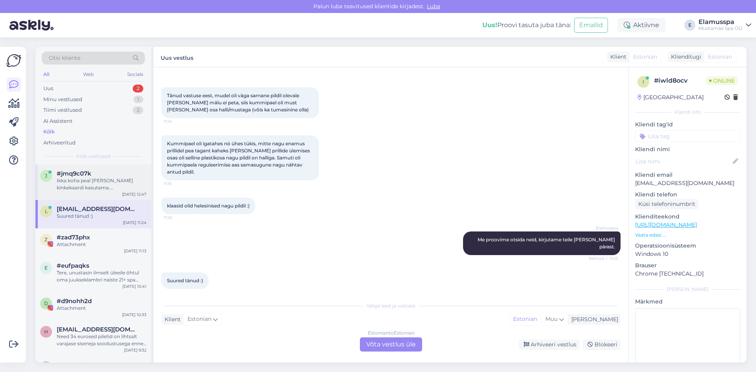
click at [118, 176] on div "#jmq9c07k" at bounding box center [102, 173] width 90 height 7
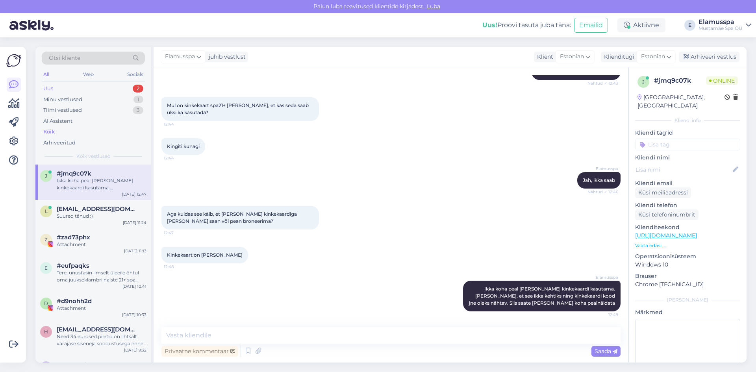
click at [80, 86] on div "Uus 2" at bounding box center [93, 88] width 103 height 11
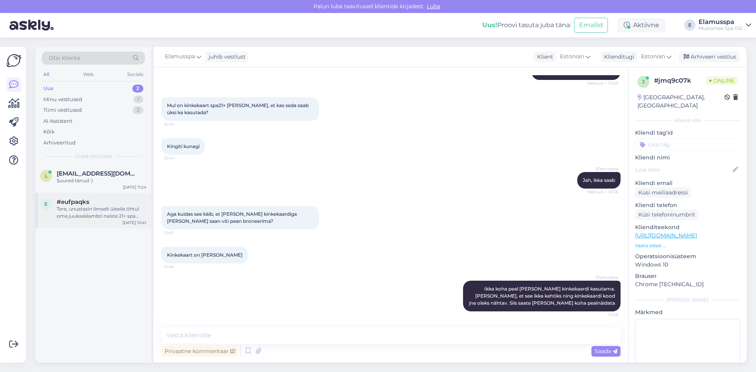
click at [135, 202] on div "#eufpaqks" at bounding box center [102, 202] width 90 height 7
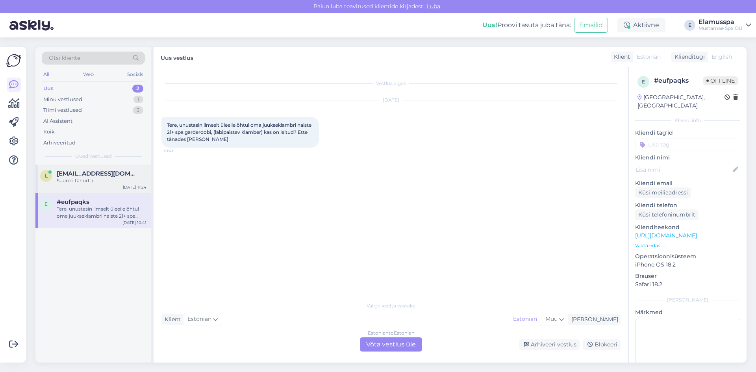
click at [94, 174] on span "[EMAIL_ADDRESS][DOMAIN_NAME]" at bounding box center [98, 173] width 82 height 7
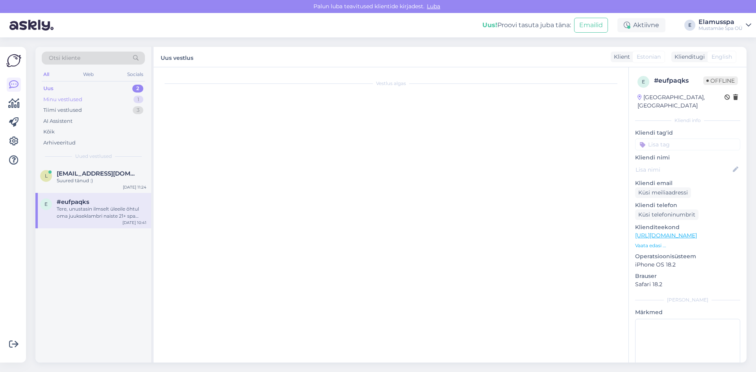
scroll to position [175, 0]
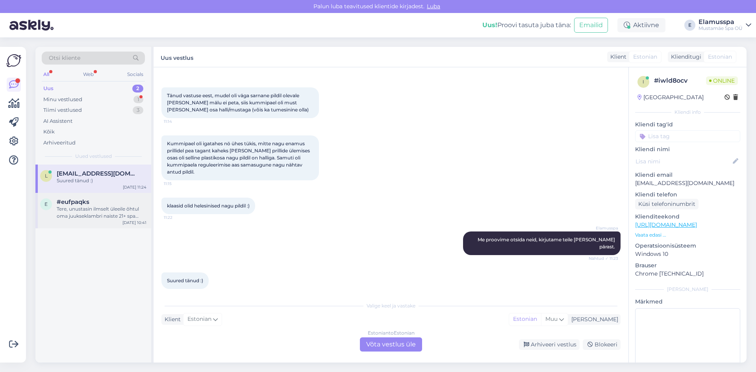
click at [83, 211] on div "Tere, unustasin ilmselt üleeile õhtul oma juukseklambri naiste 21+ spa garderoo…" at bounding box center [102, 213] width 90 height 14
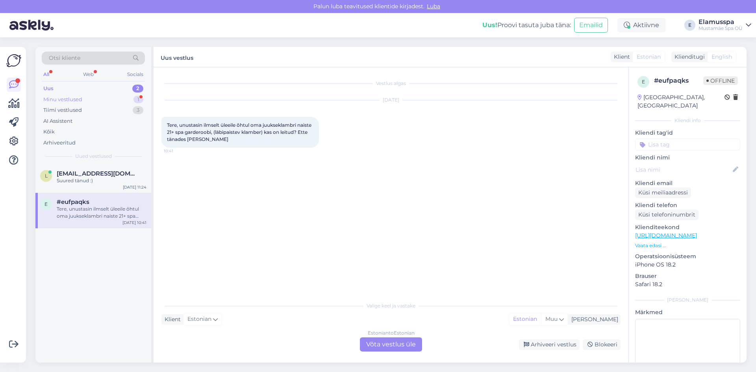
click at [113, 102] on div "Minu vestlused 1" at bounding box center [93, 99] width 103 height 11
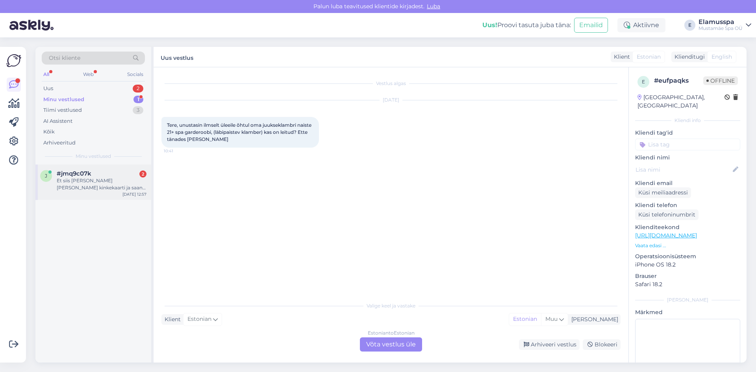
click at [106, 173] on div "#jmq9c07k 2" at bounding box center [102, 173] width 90 height 7
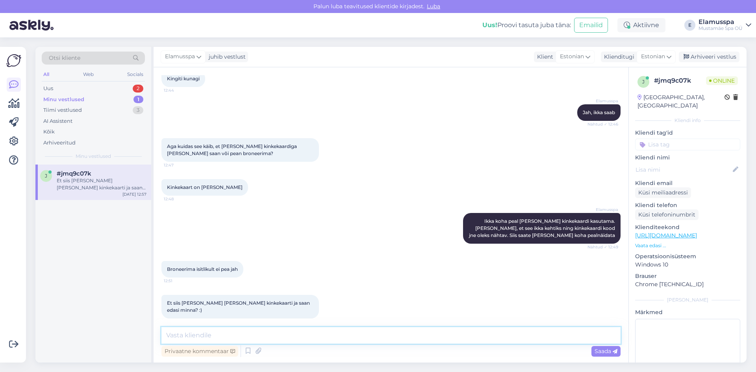
click at [263, 330] on textarea at bounding box center [390, 335] width 459 height 17
type textarea "="
type textarea ")"
type textarea "M"
type textarea "J"
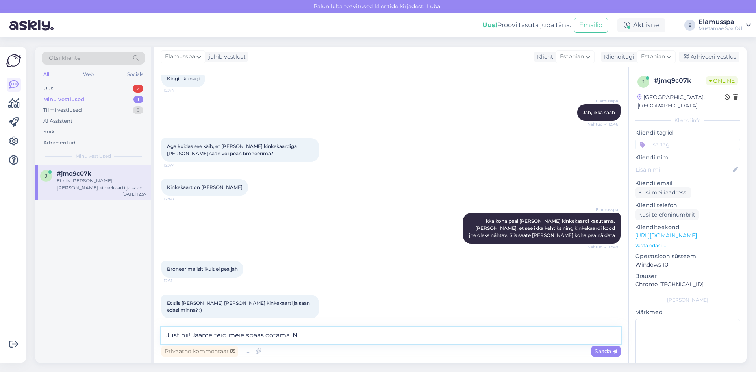
type textarea "Just nii! Jääme teid meie spaas ootama."
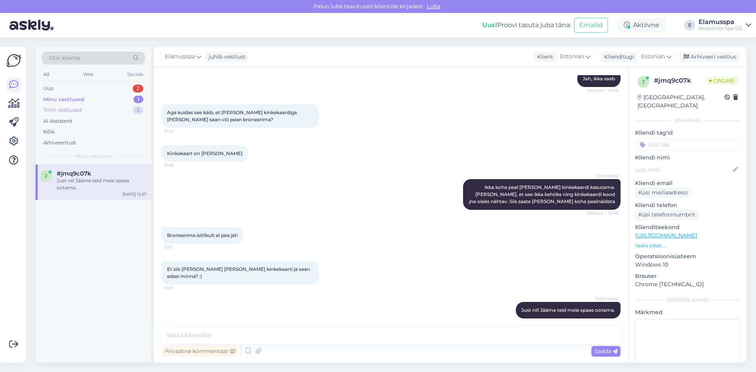
click at [63, 107] on div "Tiimi vestlused" at bounding box center [62, 110] width 39 height 8
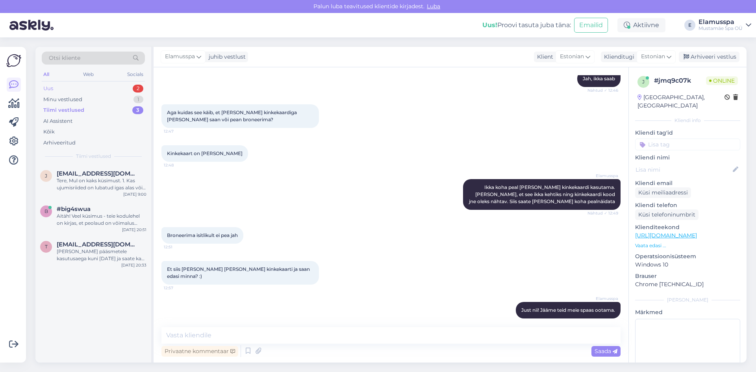
click at [73, 91] on div "Uus 2" at bounding box center [93, 88] width 103 height 11
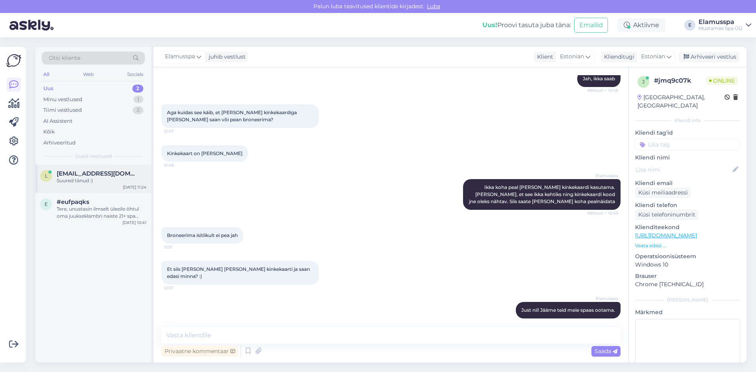
click at [111, 184] on div "l [EMAIL_ADDRESS][DOMAIN_NAME] Suured tänud :) [DATE] 11:24" at bounding box center [93, 179] width 116 height 28
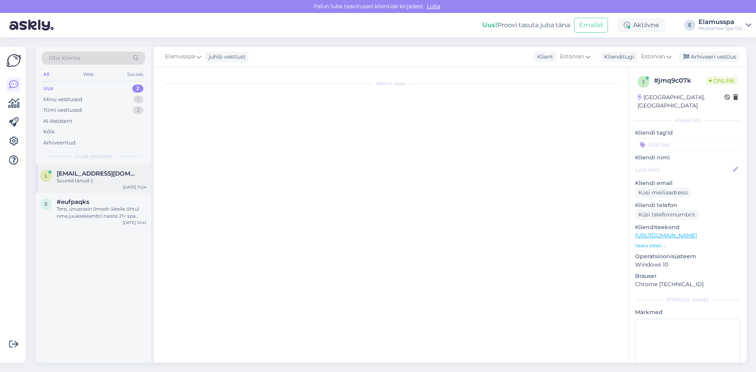
scroll to position [175, 0]
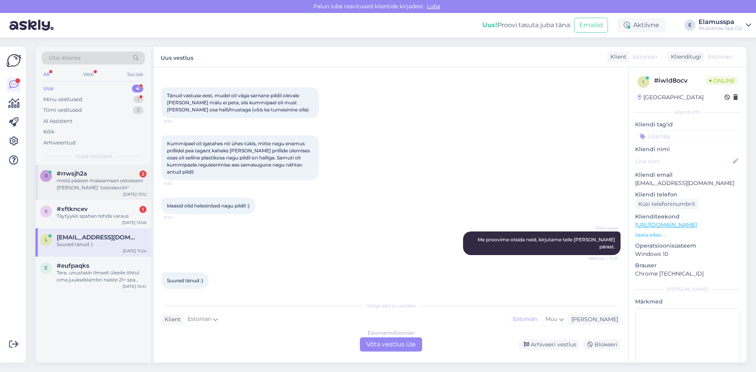
click at [105, 187] on div "mistä pääsen maksamaan ostokseni [PERSON_NAME] "ostoskoriin"" at bounding box center [102, 184] width 90 height 14
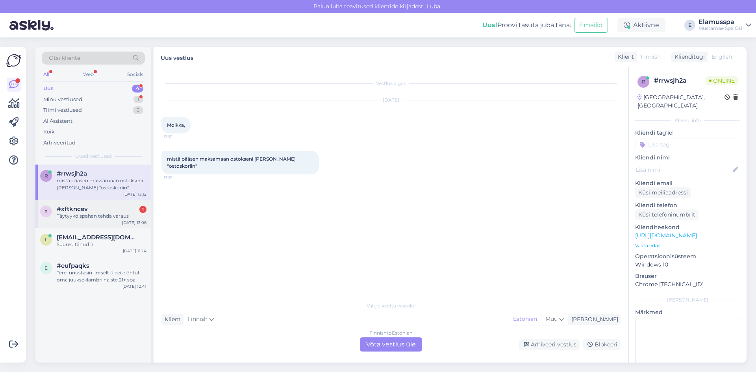
click at [111, 219] on div "Täytyykö spahan tehdä varaus" at bounding box center [102, 216] width 90 height 7
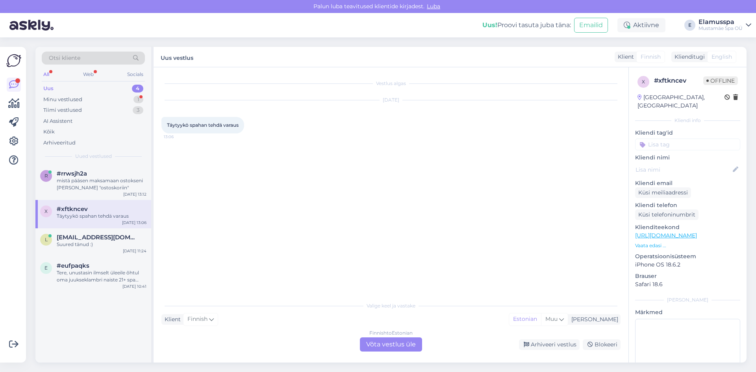
click at [401, 343] on div "Finnish to Estonian Võta vestlus üle" at bounding box center [391, 345] width 62 height 14
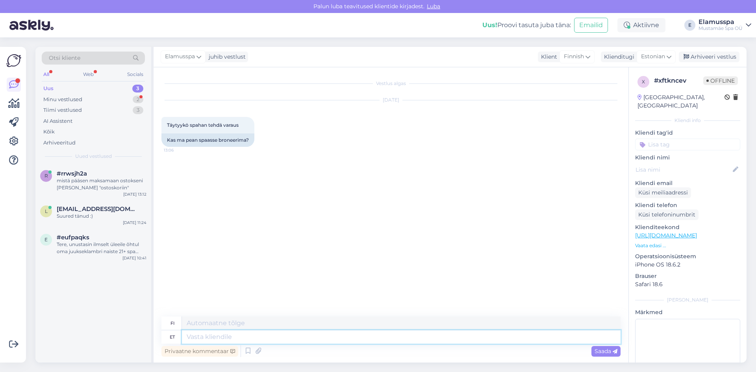
click at [232, 335] on textarea at bounding box center [401, 336] width 439 height 13
type textarea "Tere, ei"
type textarea "Hei,"
type textarea "Tere, ei o"
type textarea "Hei, ei"
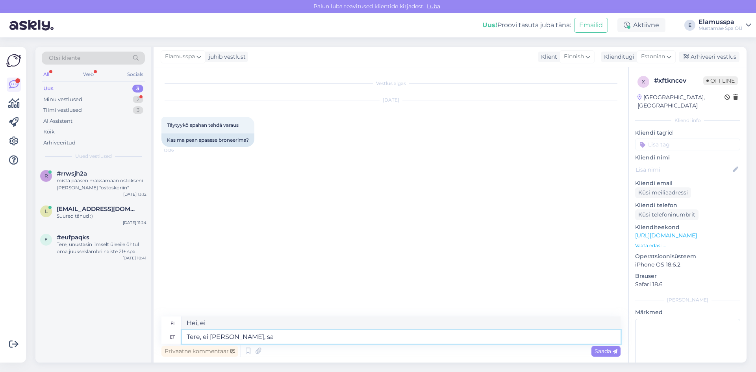
type textarea "Tere, ei [PERSON_NAME], saa"
type textarea "Hei, ei tarvitse,"
type textarea "Tere, ei [PERSON_NAME], saate k"
type textarea "Hei, ei tarvitse, [PERSON_NAME]"
type textarea "Tere, ei [PERSON_NAME], saate kohal"
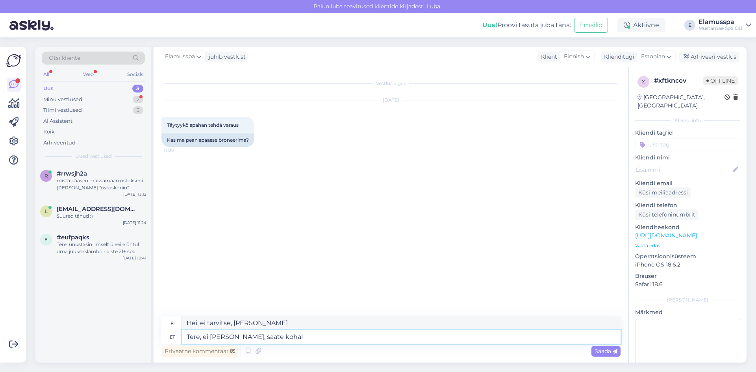
type textarea "Hei, ei tarvitse, voit tulla tänne."
type textarea "Tere, ei [PERSON_NAME],"
type textarea "Hei, ei tarvitse, [PERSON_NAME]"
type textarea "Tere, ei [PERSON_NAME],"
type textarea "Hei, ei tarvitse,"
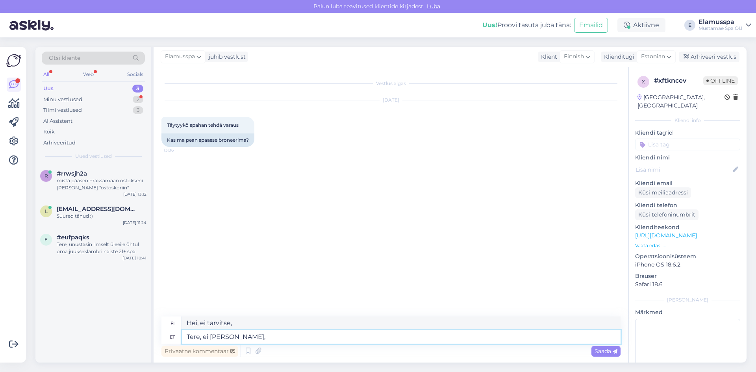
type textarea "Tere, ei [PERSON_NAME]"
type textarea "Hei, ei tarvitse."
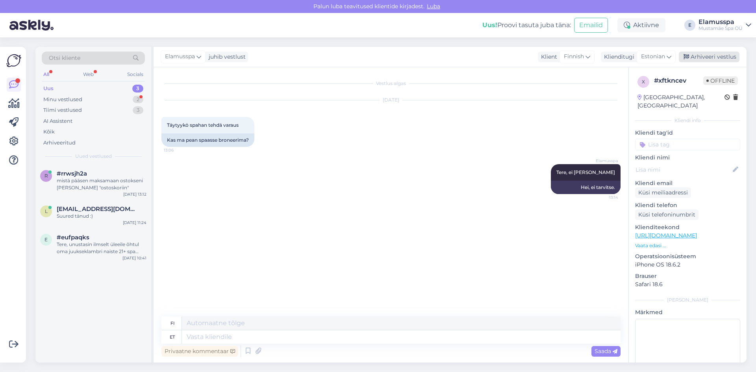
click at [722, 55] on div "Arhiveeri vestlus" at bounding box center [709, 57] width 61 height 11
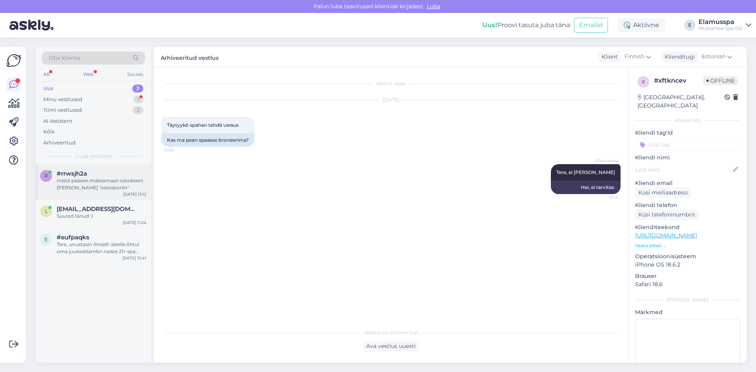
click at [116, 180] on div "mistä pääsen maksamaan ostokseni [PERSON_NAME] "ostoskoriin"" at bounding box center [102, 184] width 90 height 14
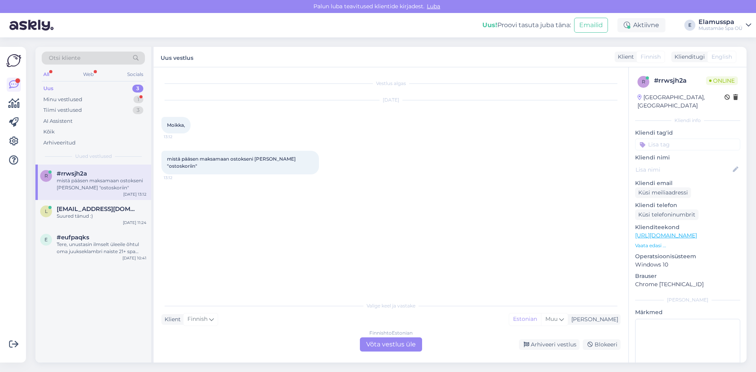
click at [401, 343] on div "Finnish to Estonian Võta vestlus üle" at bounding box center [391, 345] width 62 height 14
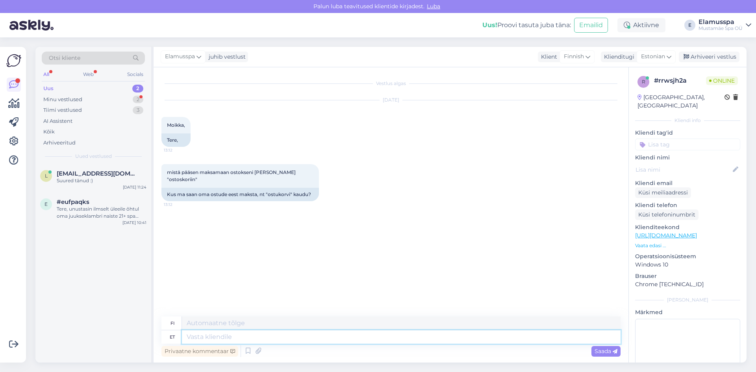
click at [257, 337] on textarea at bounding box center [401, 336] width 439 height 13
type textarea "Tere, m"
type textarea "Hei,"
type textarea "Tere, mis t"
type textarea "Hei, mitä"
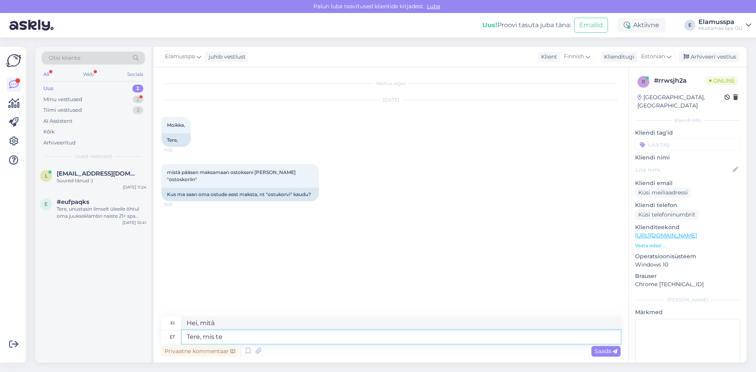
type textarea "Tere, mis te t"
type textarea "Hei, mitä kuuluu?"
type textarea "Tere, mis te täpselt m"
type textarea "Hei, mikä sinä oikein olet"
type textarea "Tere, mis te täpselt mõtlete"
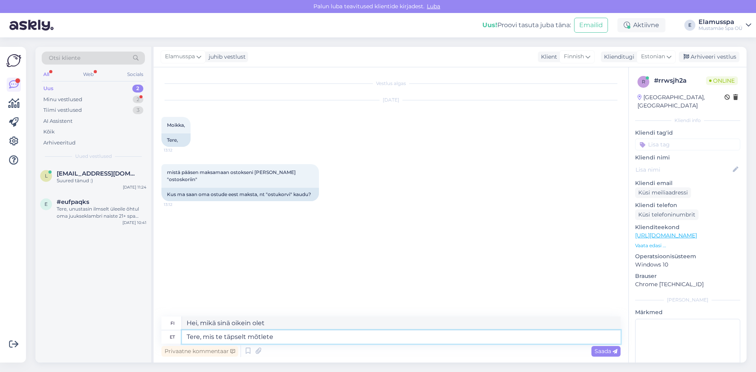
type textarea "Hei, mitä tarkalleen ottaen tarkoitat?"
click at [215, 336] on textarea "Tere, mis te täpselt mõtlete" at bounding box center [401, 336] width 439 height 13
click at [323, 330] on textarea "Hei, mitä tarkalleen ottaen tarkoitat?" at bounding box center [401, 323] width 439 height 13
click at [321, 340] on textarea "Tere, mida te täpselt mõtlete" at bounding box center [401, 336] width 439 height 13
type textarea "Tere, mida te täpselt mõtlete?"
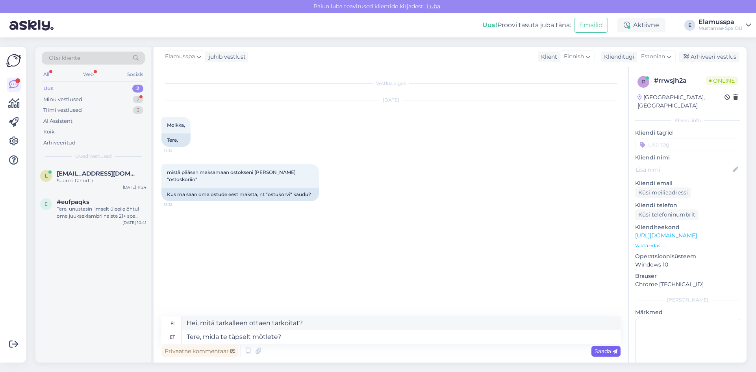
click at [601, 351] on span "Saada" at bounding box center [606, 351] width 23 height 7
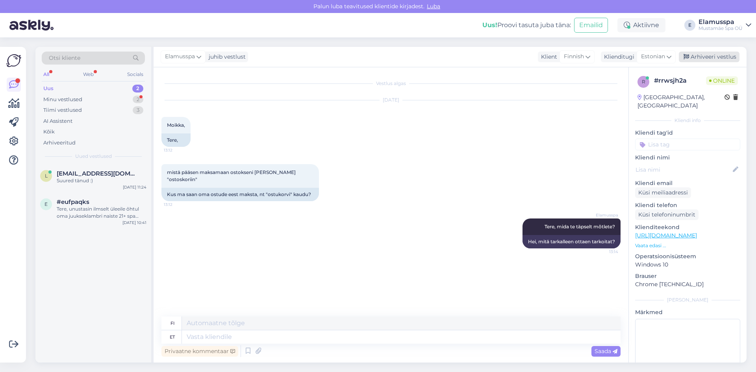
click at [696, 59] on div "Arhiveeri vestlus" at bounding box center [709, 57] width 61 height 11
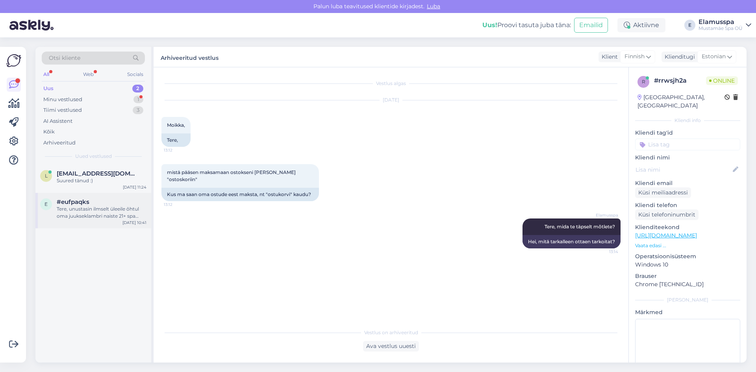
click at [116, 214] on div "Tere, unustasin ilmselt üleeile õhtul oma juukseklambri naiste 21+ spa garderoo…" at bounding box center [102, 213] width 90 height 14
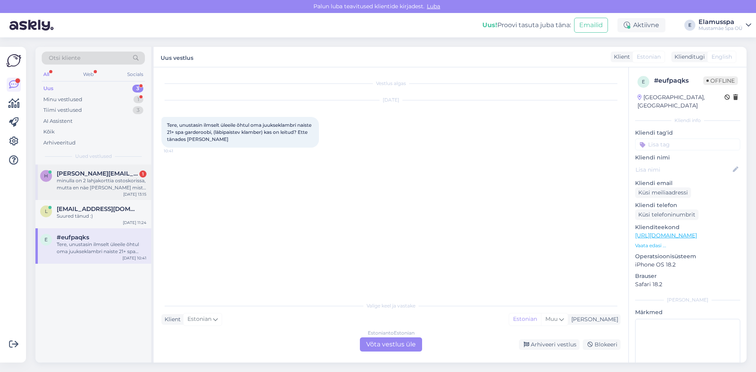
click at [73, 185] on div "minulla on 2 lahjakorttia ostoskorissa, mutta en näe [PERSON_NAME] mistä pääsen…" at bounding box center [102, 184] width 90 height 14
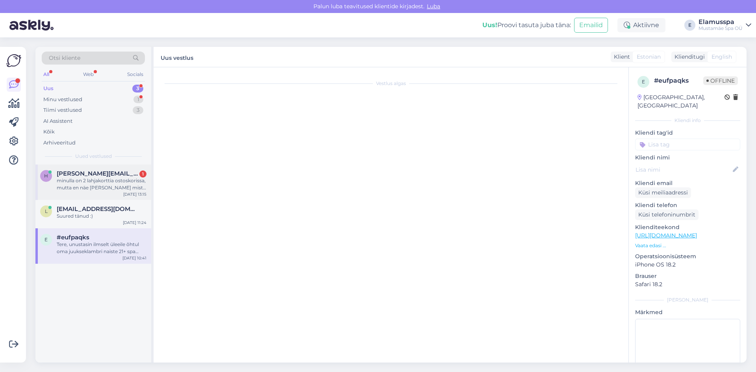
scroll to position [35, 0]
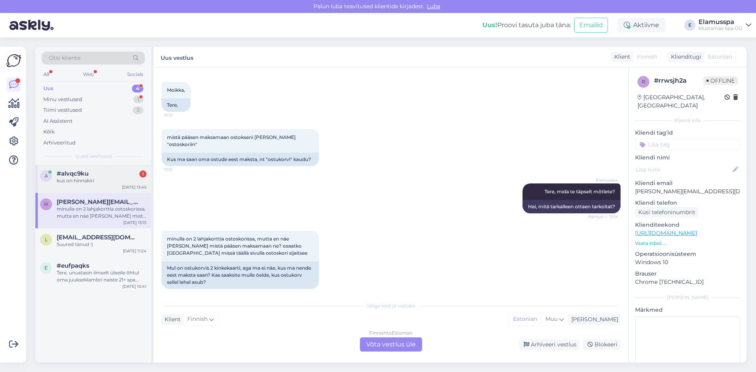
click at [108, 177] on div "#alvqc9ku 1" at bounding box center [102, 173] width 90 height 7
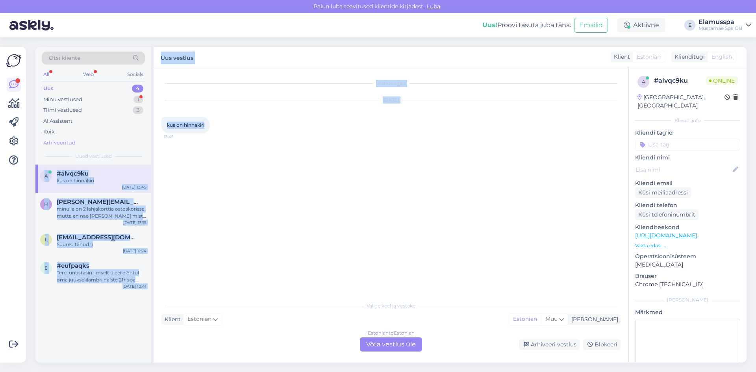
drag, startPoint x: 206, startPoint y: 129, endPoint x: 136, endPoint y: 145, distance: 71.5
click at [139, 130] on div "Otsi kliente All Web Socials Uus 4 Minu vestlused 1 Tiimi vestlused 3 AI Assist…" at bounding box center [390, 205] width 711 height 316
click at [258, 163] on div "Vestlus algas [DATE] kus on hinnakiri 13:45" at bounding box center [394, 182] width 466 height 215
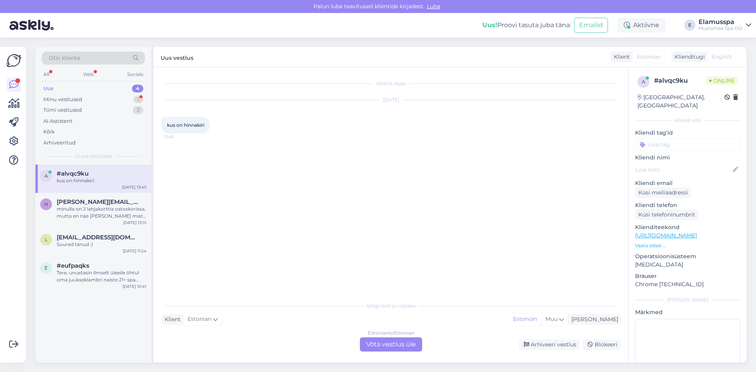
click at [400, 351] on div "Estonian to Estonian Võta vestlus üle" at bounding box center [391, 345] width 62 height 14
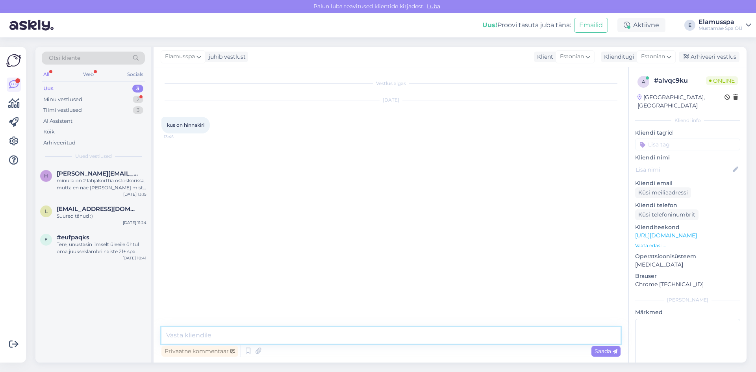
click at [324, 342] on textarea at bounding box center [390, 335] width 459 height 17
click at [290, 337] on textarea "Tere! Hinnakirja saab näha meie veebikehel või [PERSON_NAME] ilmudes," at bounding box center [390, 335] width 459 height 17
click at [369, 335] on textarea "Tere! Hinnakirja saab näha meie veebilehel või [PERSON_NAME] ilmudes," at bounding box center [390, 335] width 459 height 17
type textarea "Tere! Hinnakirja saab näha meie veebilehel või [PERSON_NAME] ilmudes."
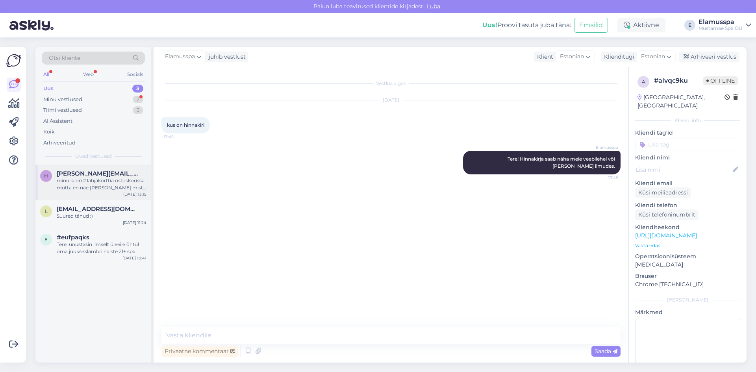
click at [109, 175] on span "[PERSON_NAME][EMAIL_ADDRESS][DOMAIN_NAME]" at bounding box center [98, 173] width 82 height 7
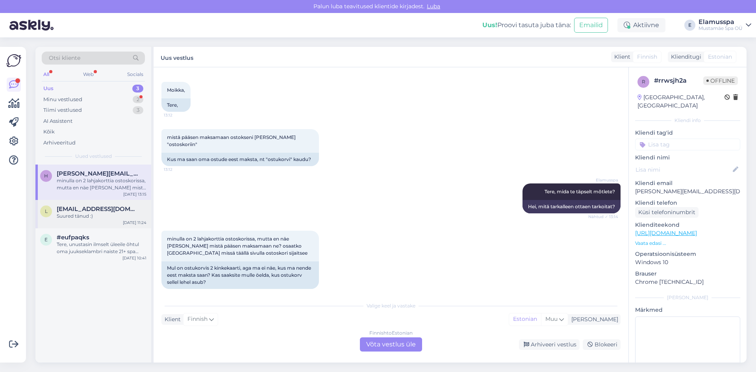
click at [103, 217] on div "Suured tänud :)" at bounding box center [102, 216] width 90 height 7
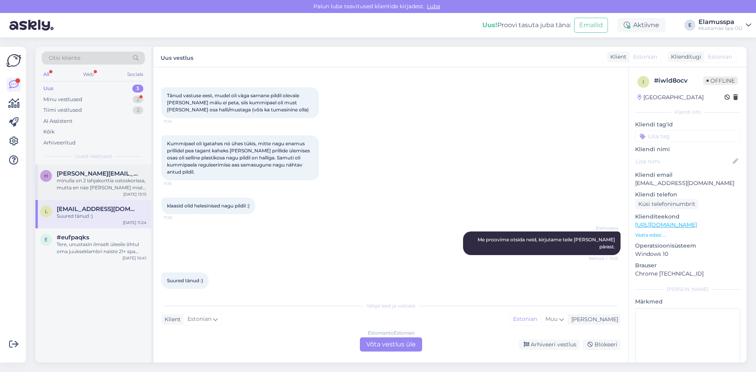
click at [109, 188] on div "minulla on 2 lahjakorttia ostoskorissa, mutta en näe [PERSON_NAME] mistä pääsen…" at bounding box center [102, 184] width 90 height 14
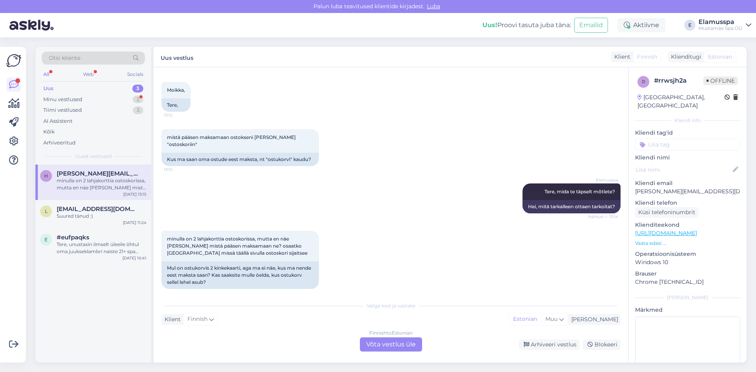
click at [412, 347] on div "Finnish to Estonian Võta vestlus üle" at bounding box center [391, 345] width 62 height 14
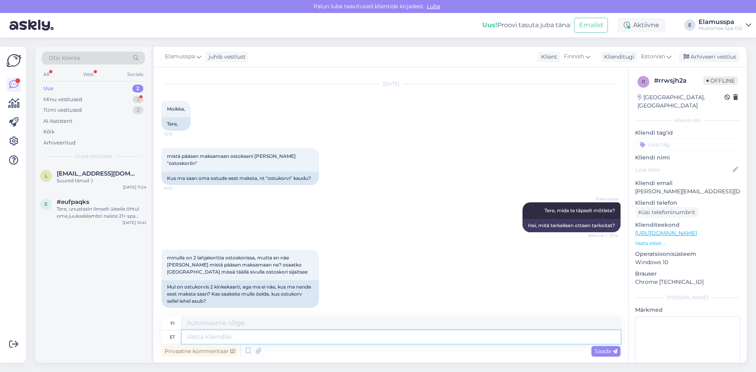
click at [299, 338] on textarea at bounding box center [401, 336] width 439 height 13
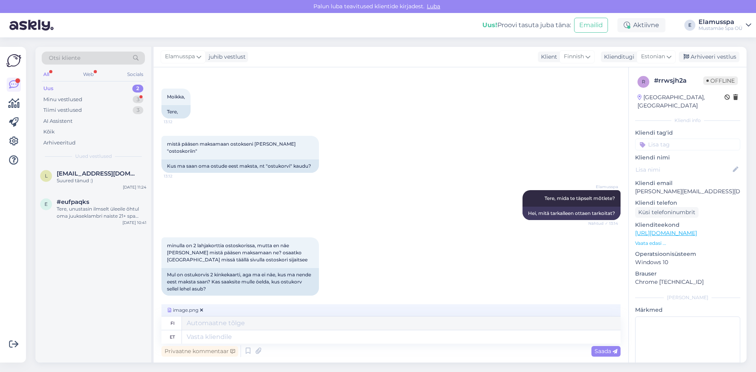
click at [614, 358] on div "Privaatne kommentaar Saada" at bounding box center [390, 351] width 459 height 15
click at [614, 355] on div "Saada" at bounding box center [606, 351] width 29 height 11
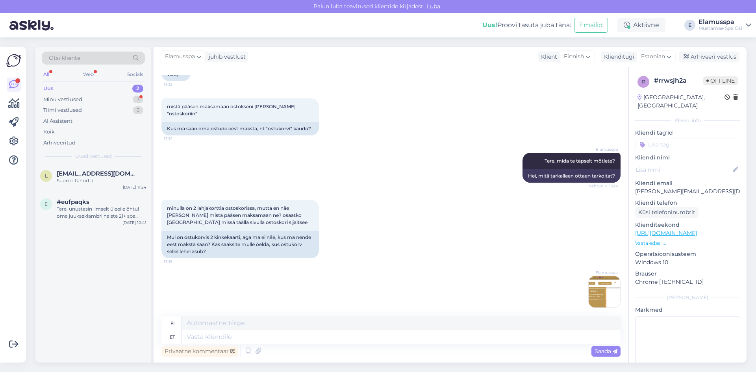
click at [595, 296] on img at bounding box center [605, 292] width 32 height 32
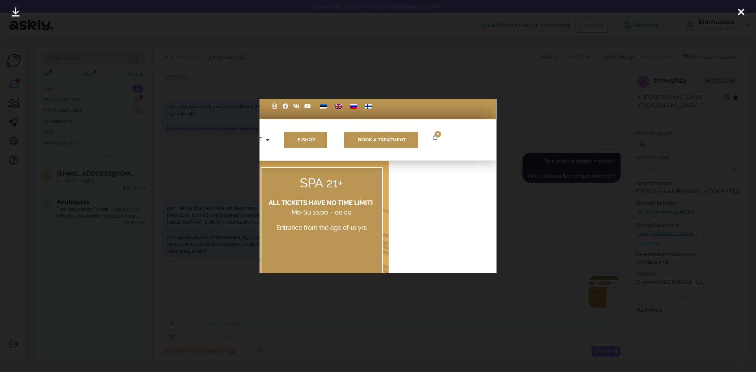
click at [472, 311] on div at bounding box center [378, 186] width 756 height 372
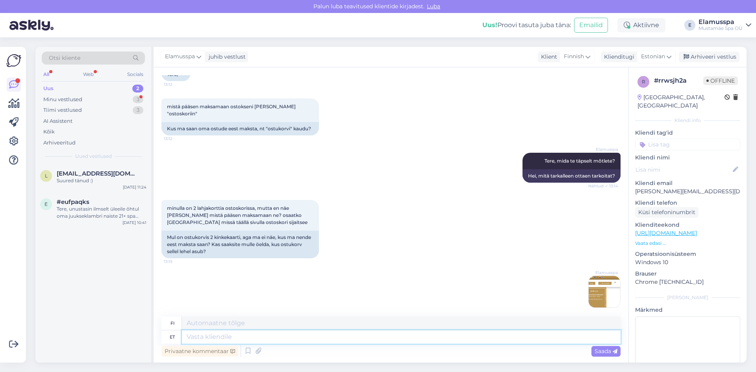
click at [358, 343] on textarea at bounding box center [401, 336] width 439 height 13
type textarea "Õ"
type textarea "Üleval"
type textarea "Yläkerrassa"
type textarea "Üleval parem nu"
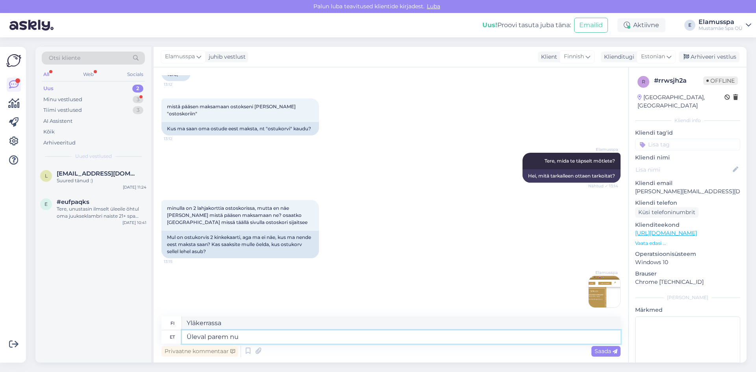
type textarea "Oikeassa yläkulmassa"
type textarea "Üleval parem nurk"
type textarea "Oikea yläkulma"
type textarea "Üleval parem nurk"
click at [379, 306] on div "Elamusspa 13:50" at bounding box center [390, 292] width 459 height 50
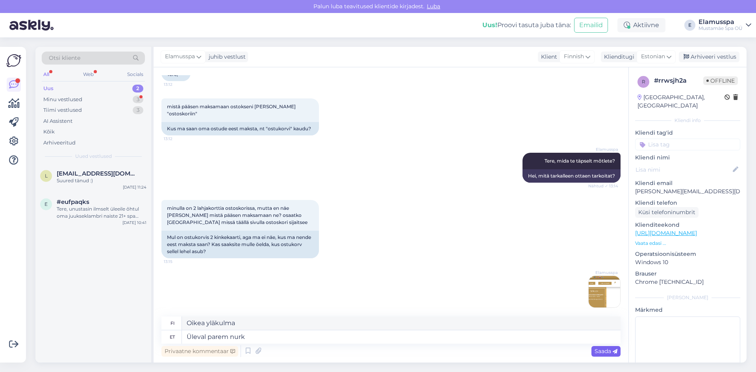
click at [610, 352] on span "Saada" at bounding box center [606, 351] width 23 height 7
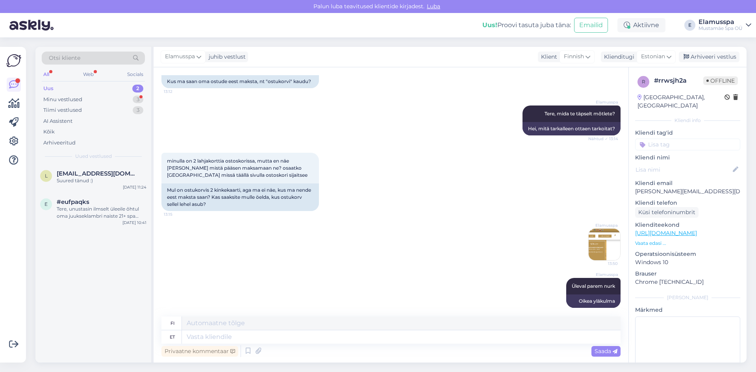
click at [602, 241] on img at bounding box center [605, 245] width 32 height 32
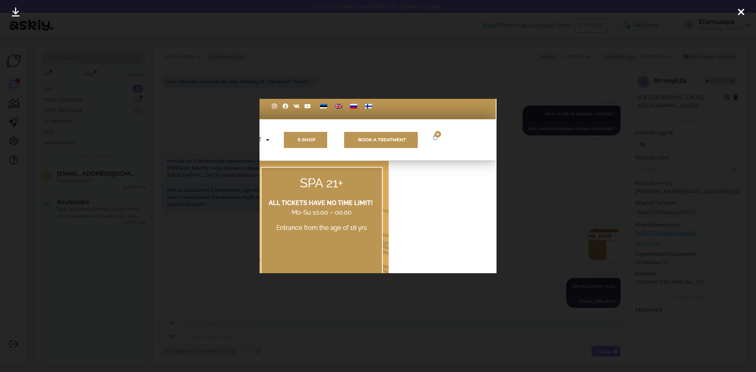
click at [414, 317] on div at bounding box center [378, 186] width 756 height 372
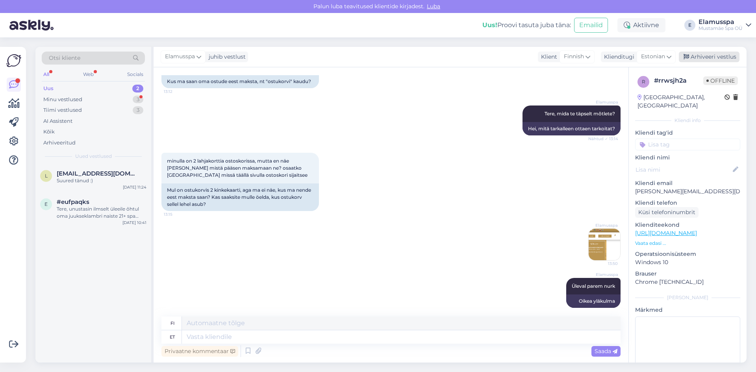
click at [698, 59] on div "Arhiveeri vestlus" at bounding box center [709, 57] width 61 height 11
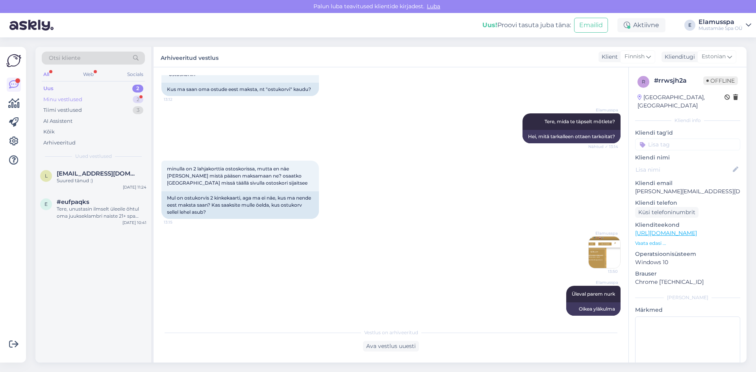
click at [102, 98] on div "Minu vestlused 2" at bounding box center [93, 99] width 103 height 11
click at [108, 213] on div "Selge :) Täname" at bounding box center [102, 216] width 90 height 7
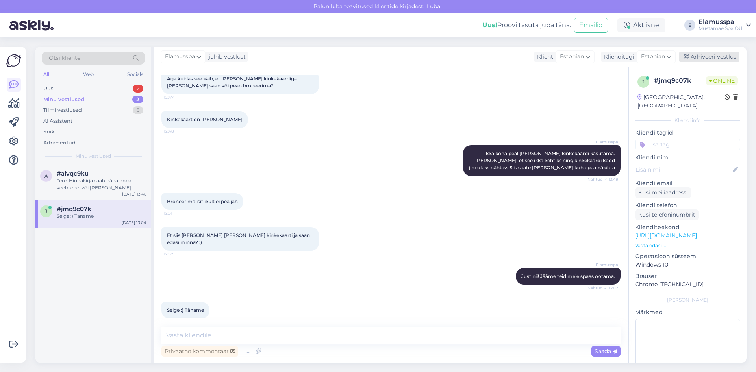
click at [711, 58] on div "Arhiveeri vestlus" at bounding box center [709, 57] width 61 height 11
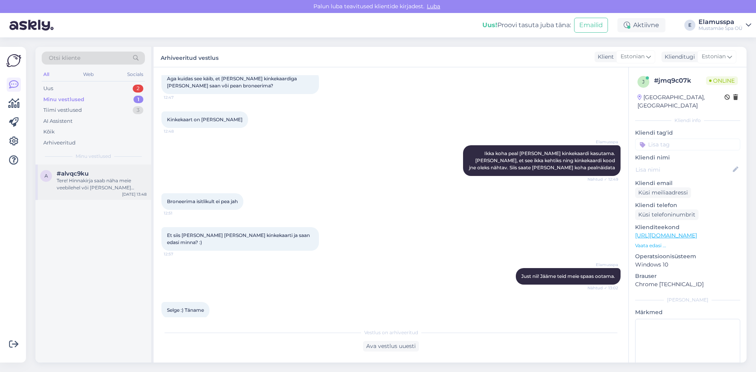
click at [82, 173] on span "#alvqc9ku" at bounding box center [73, 173] width 32 height 7
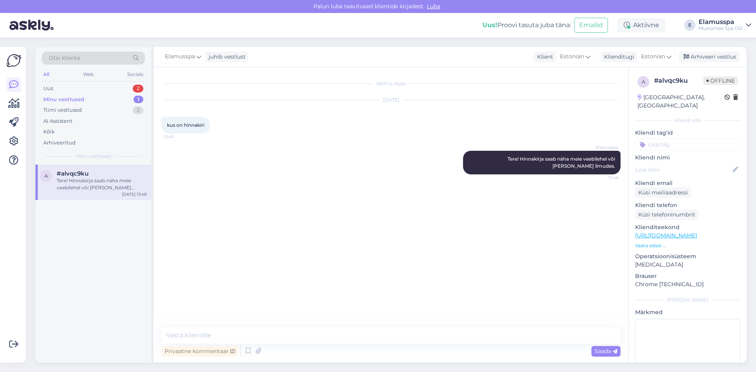
scroll to position [0, 0]
click at [707, 56] on div "Arhiveeri vestlus" at bounding box center [709, 57] width 61 height 11
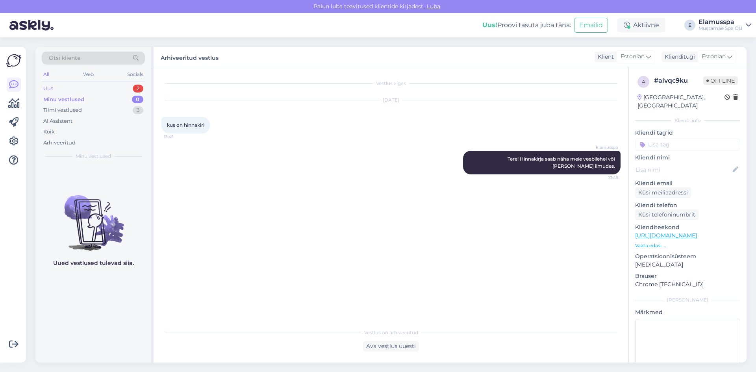
click at [131, 93] on div "Uus 2" at bounding box center [93, 88] width 103 height 11
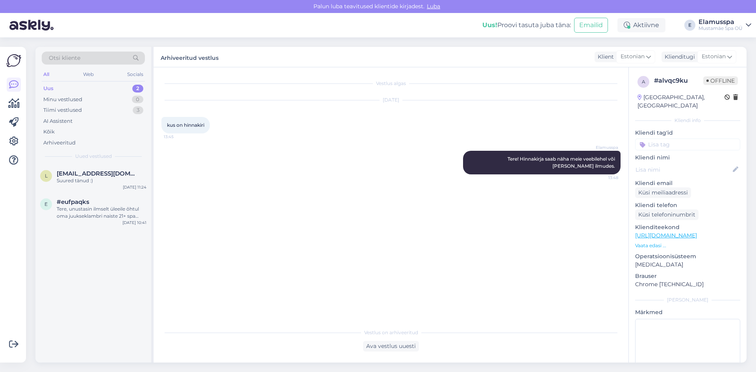
click at [135, 87] on div "2" at bounding box center [137, 89] width 11 height 8
click at [97, 204] on div "#eufpaqks" at bounding box center [102, 202] width 90 height 7
